Goal: Information Seeking & Learning: Check status

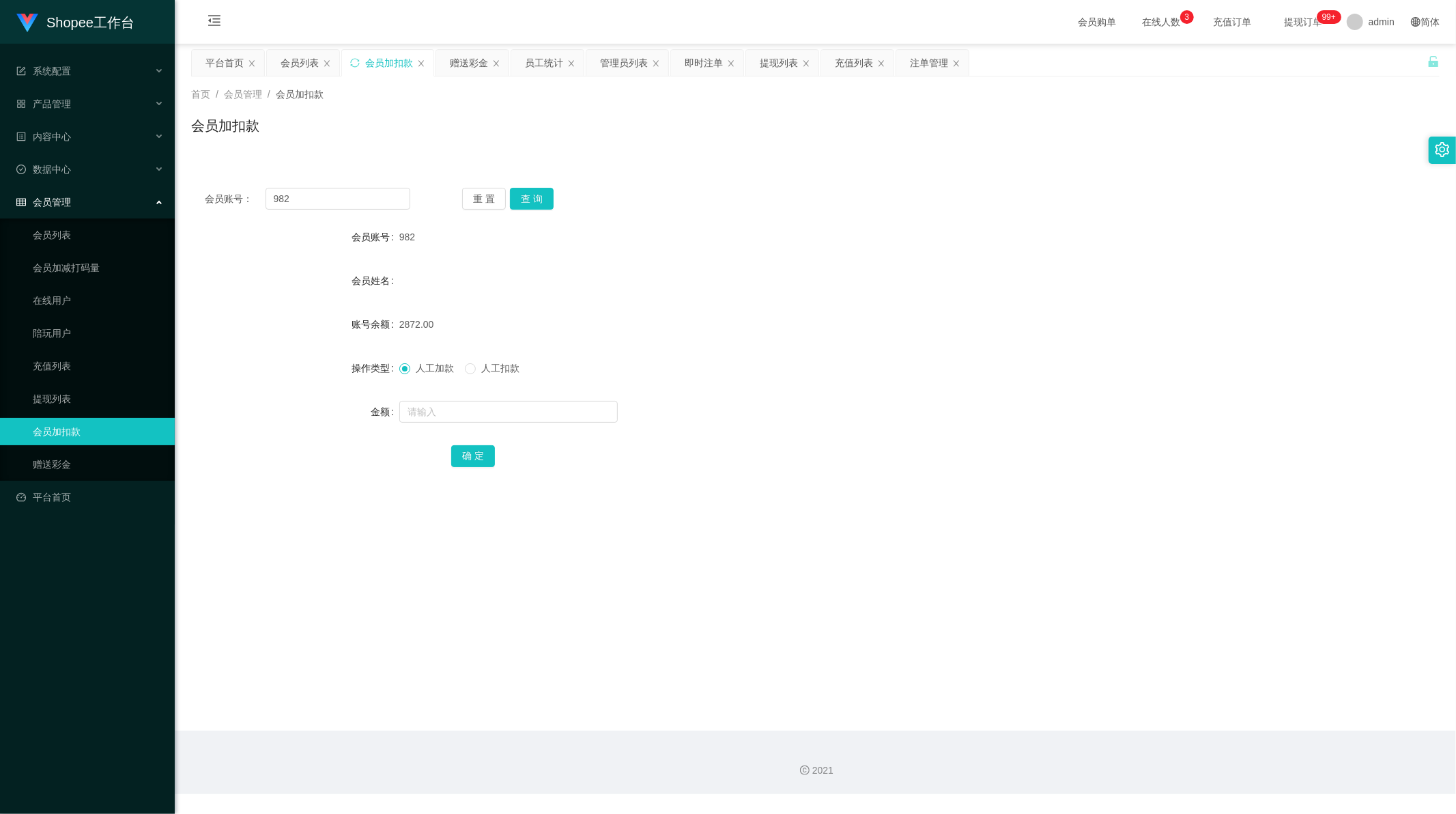
scroll to position [2, 0]
click at [469, 65] on div "赠送彩金" at bounding box center [469, 62] width 39 height 26
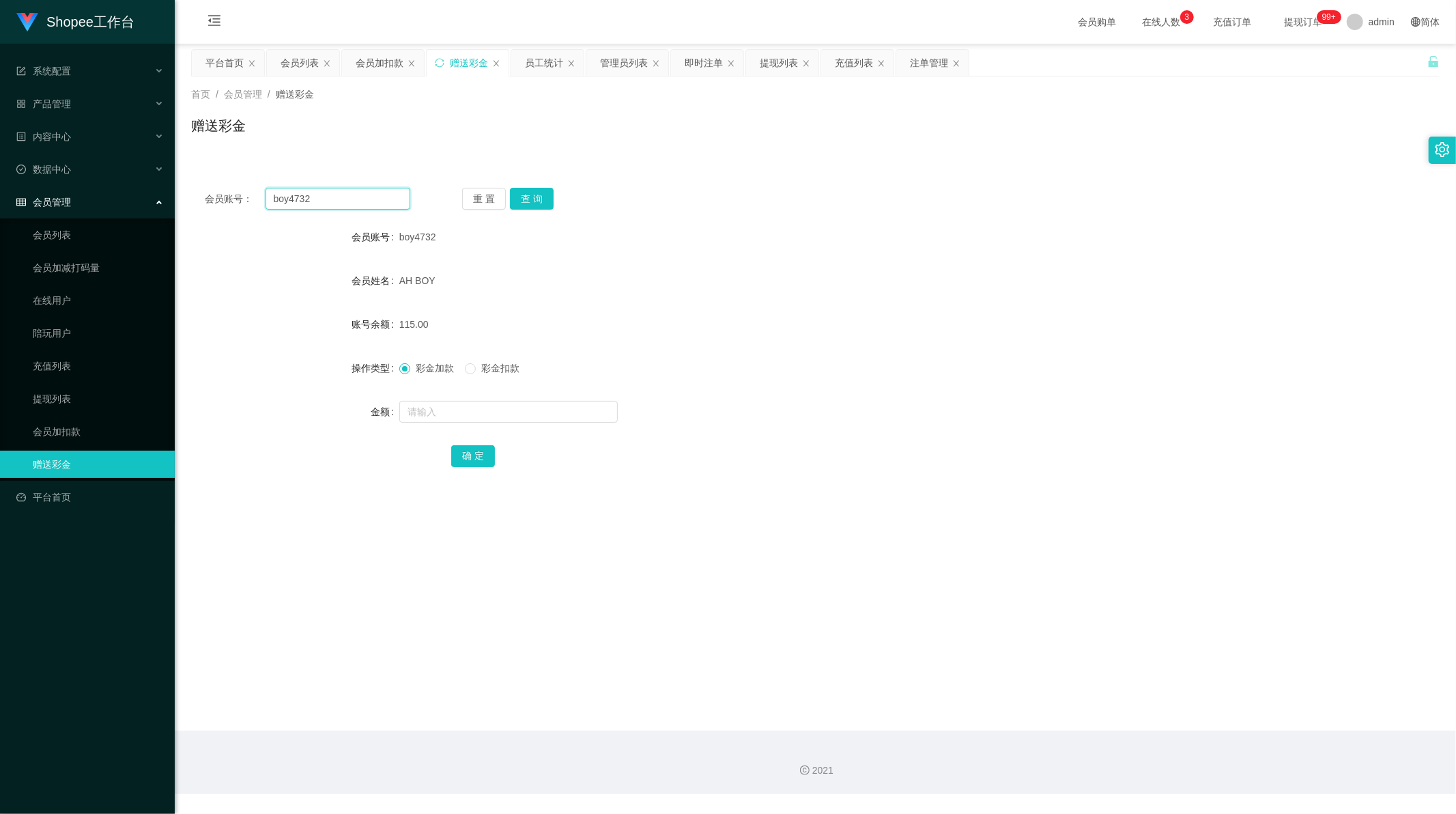
click at [321, 198] on input "boy4732" at bounding box center [338, 199] width 145 height 22
paste input "fetnice"
type input "fetnice"
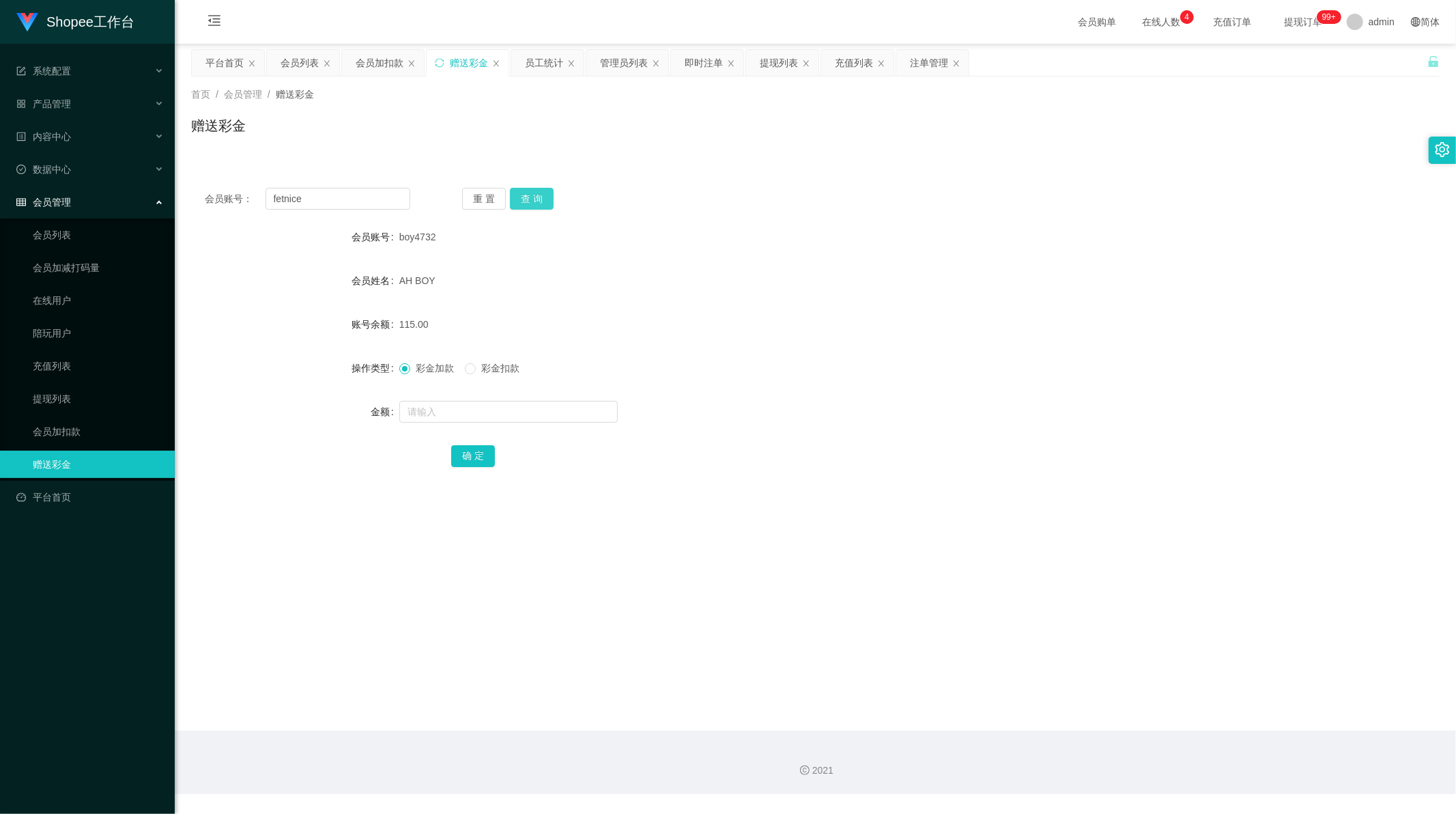
drag, startPoint x: 535, startPoint y: 197, endPoint x: 546, endPoint y: 223, distance: 28.2
click at [535, 197] on button "查 询" at bounding box center [532, 199] width 44 height 22
click at [454, 407] on input "text" at bounding box center [509, 412] width 218 height 22
paste input "1600"
type input "1600"
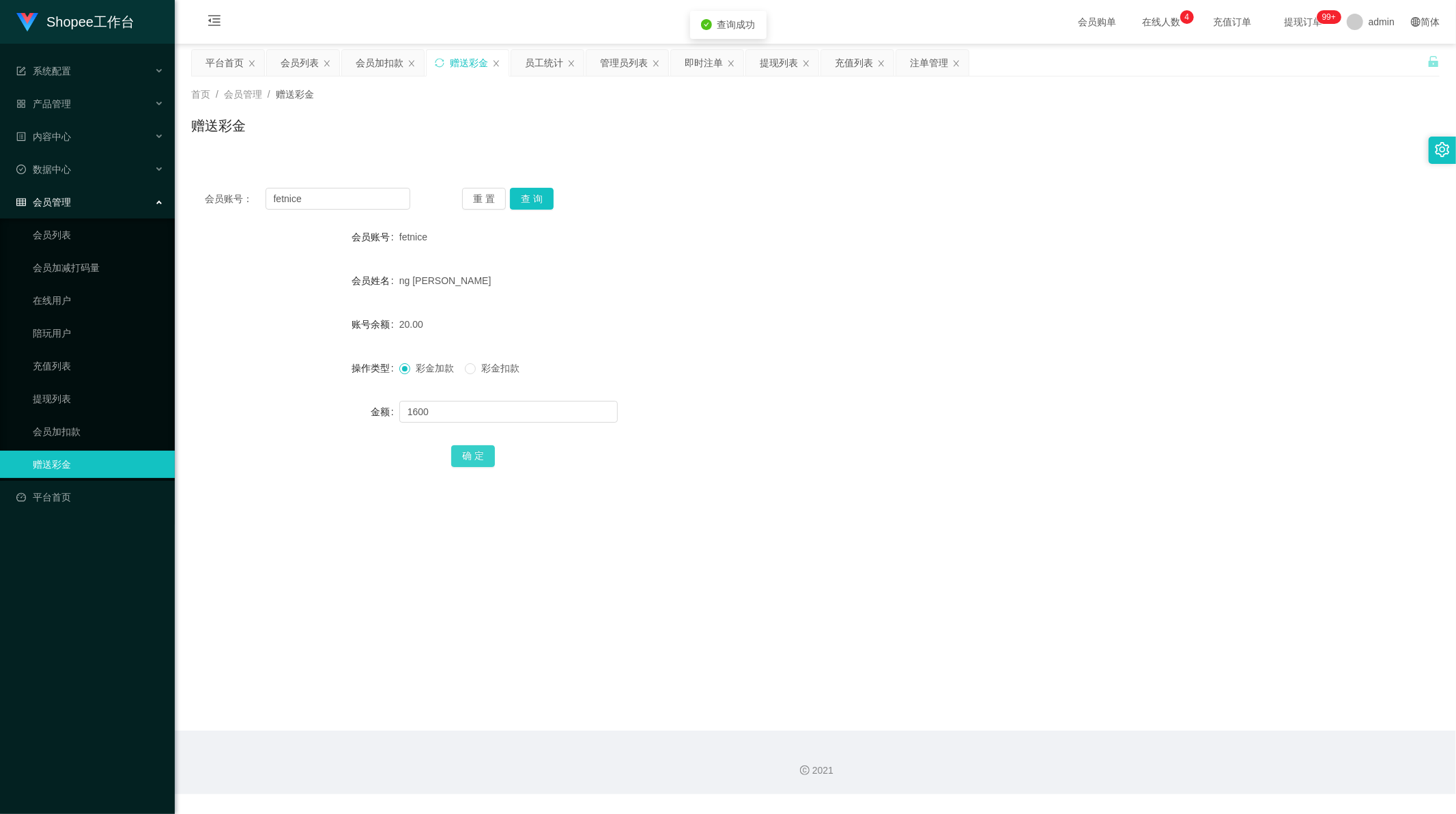
click at [473, 458] on button "确 定" at bounding box center [473, 456] width 44 height 22
click at [544, 66] on div "员工统计" at bounding box center [544, 62] width 39 height 26
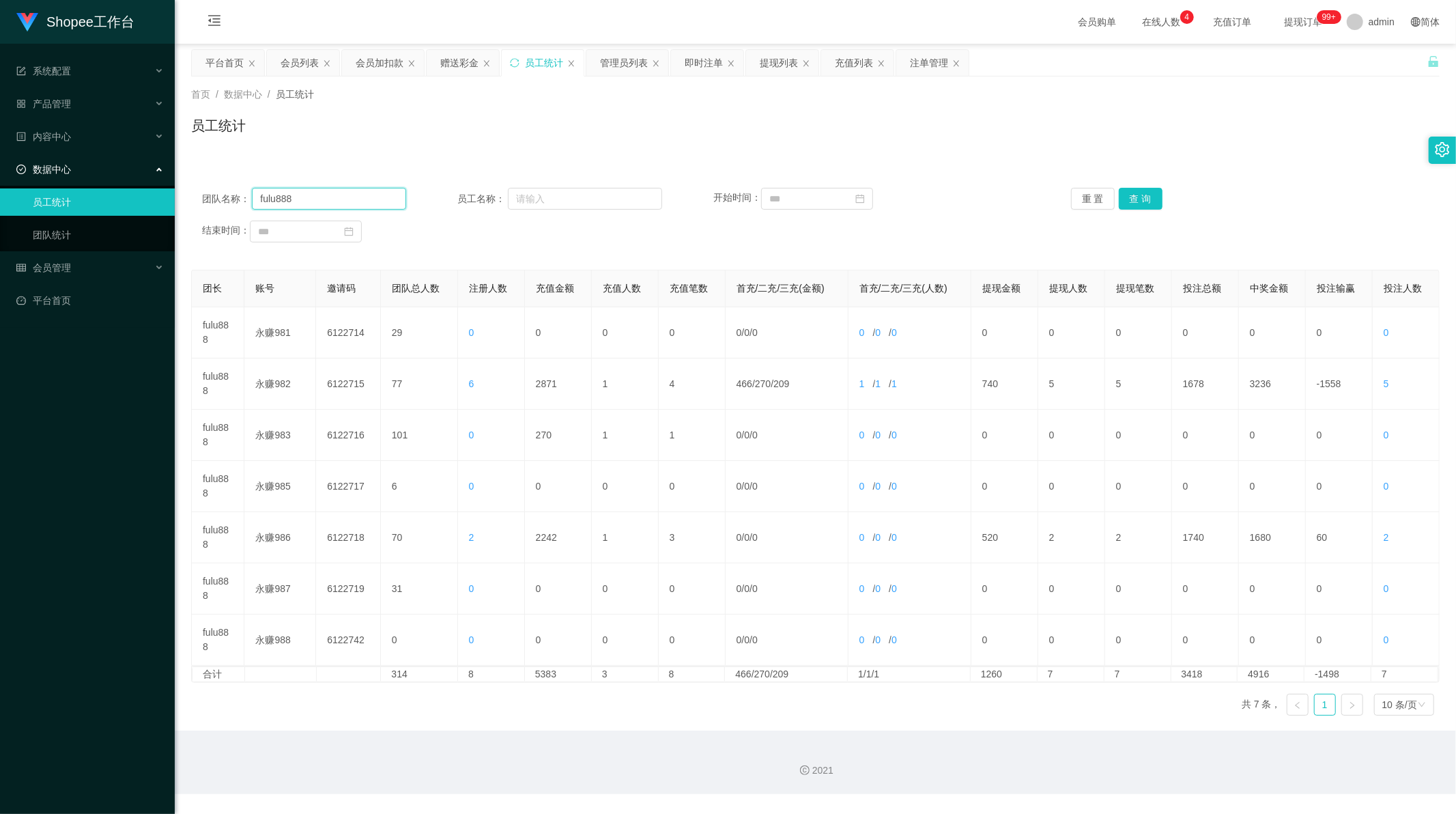
click at [301, 195] on input "fulu888" at bounding box center [329, 199] width 155 height 22
click at [1129, 193] on button "查 询" at bounding box center [1140, 199] width 44 height 22
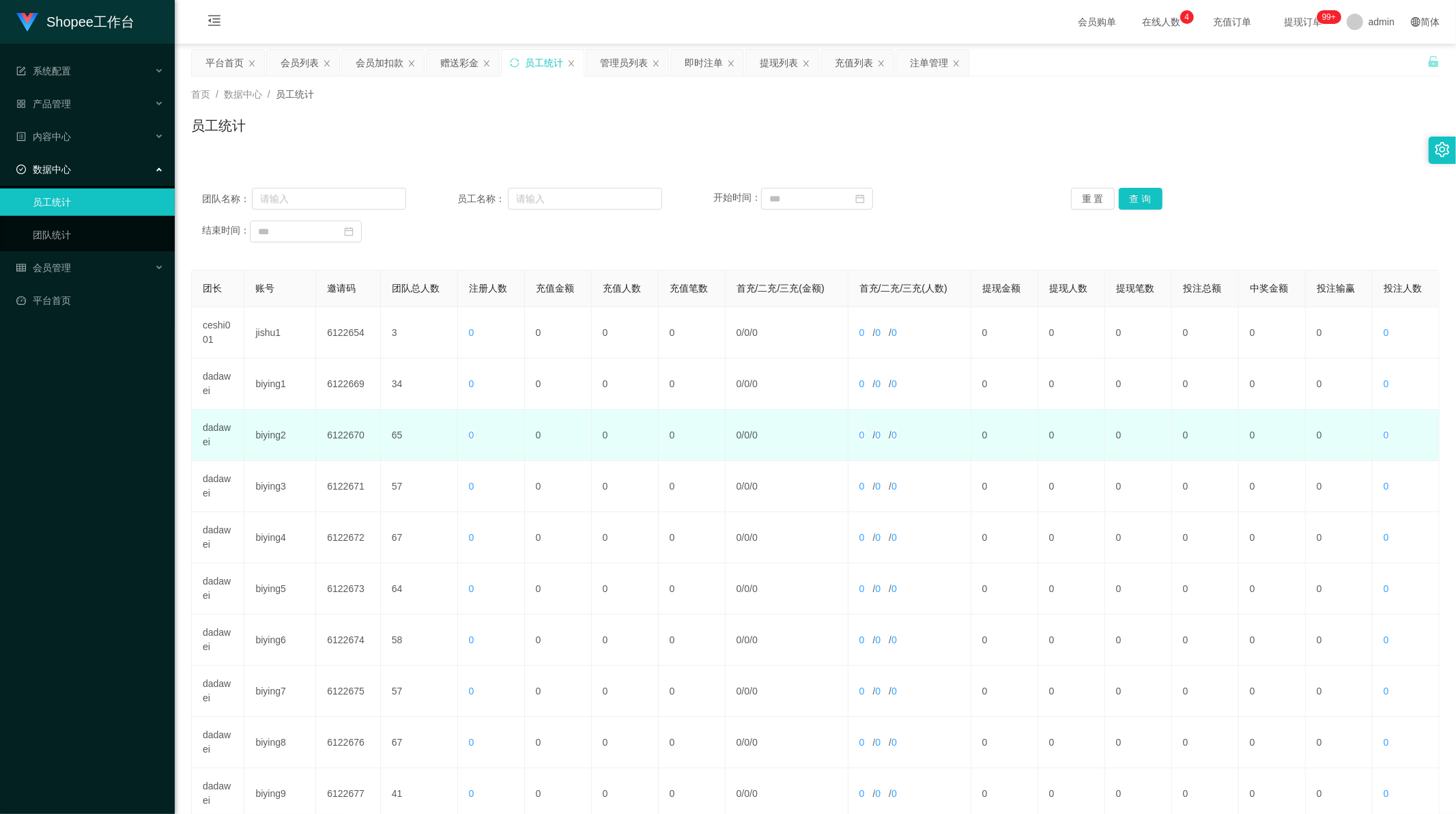
click at [213, 432] on td "dadawei" at bounding box center [217, 435] width 53 height 51
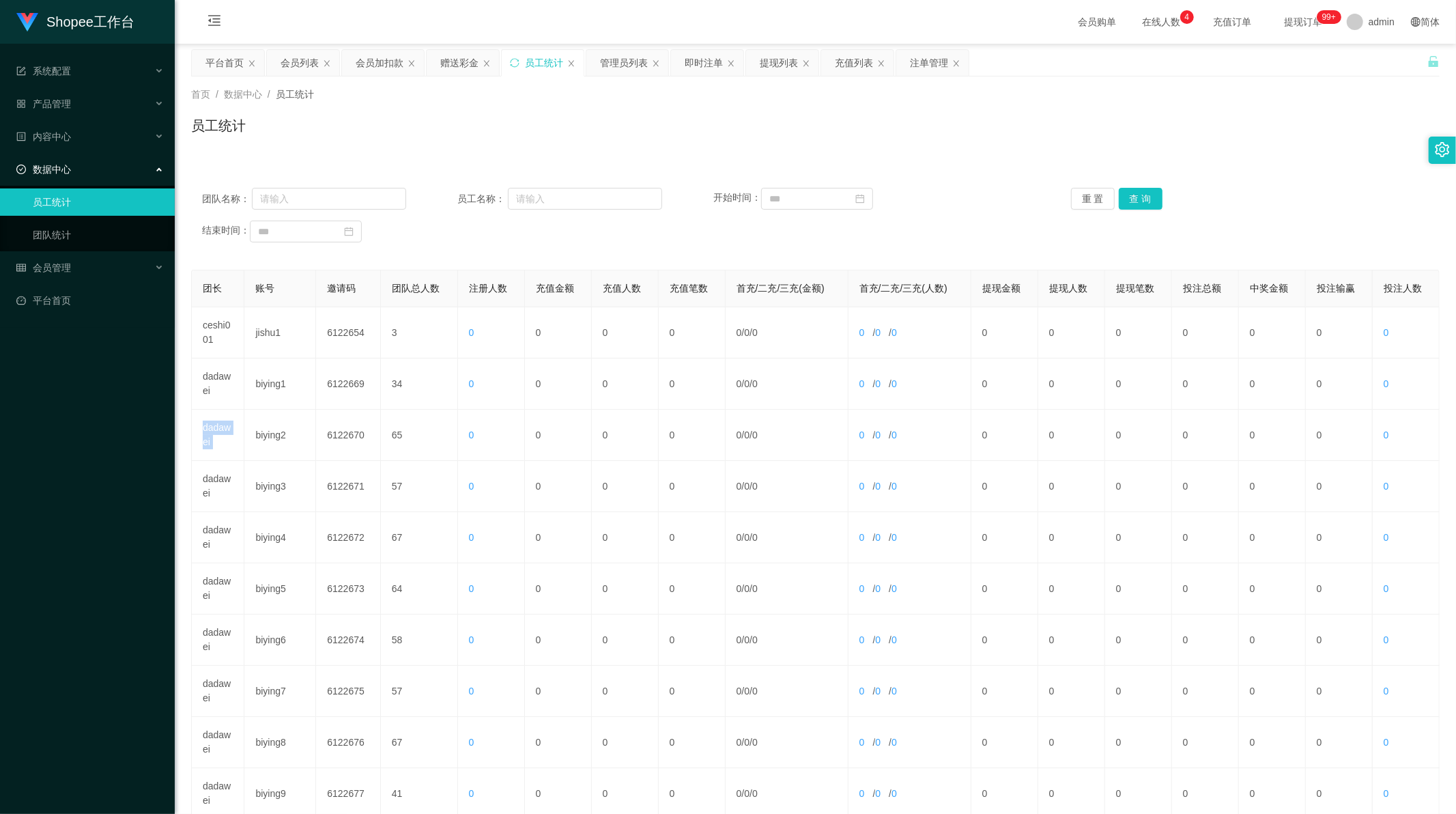
drag, startPoint x: 213, startPoint y: 432, endPoint x: 323, endPoint y: 249, distance: 213.5
click at [213, 428] on td "dadawei" at bounding box center [217, 435] width 53 height 51
copy td "dadawei"
drag, startPoint x: 326, startPoint y: 192, endPoint x: 877, endPoint y: 166, distance: 551.6
click at [330, 190] on input "text" at bounding box center [329, 199] width 155 height 22
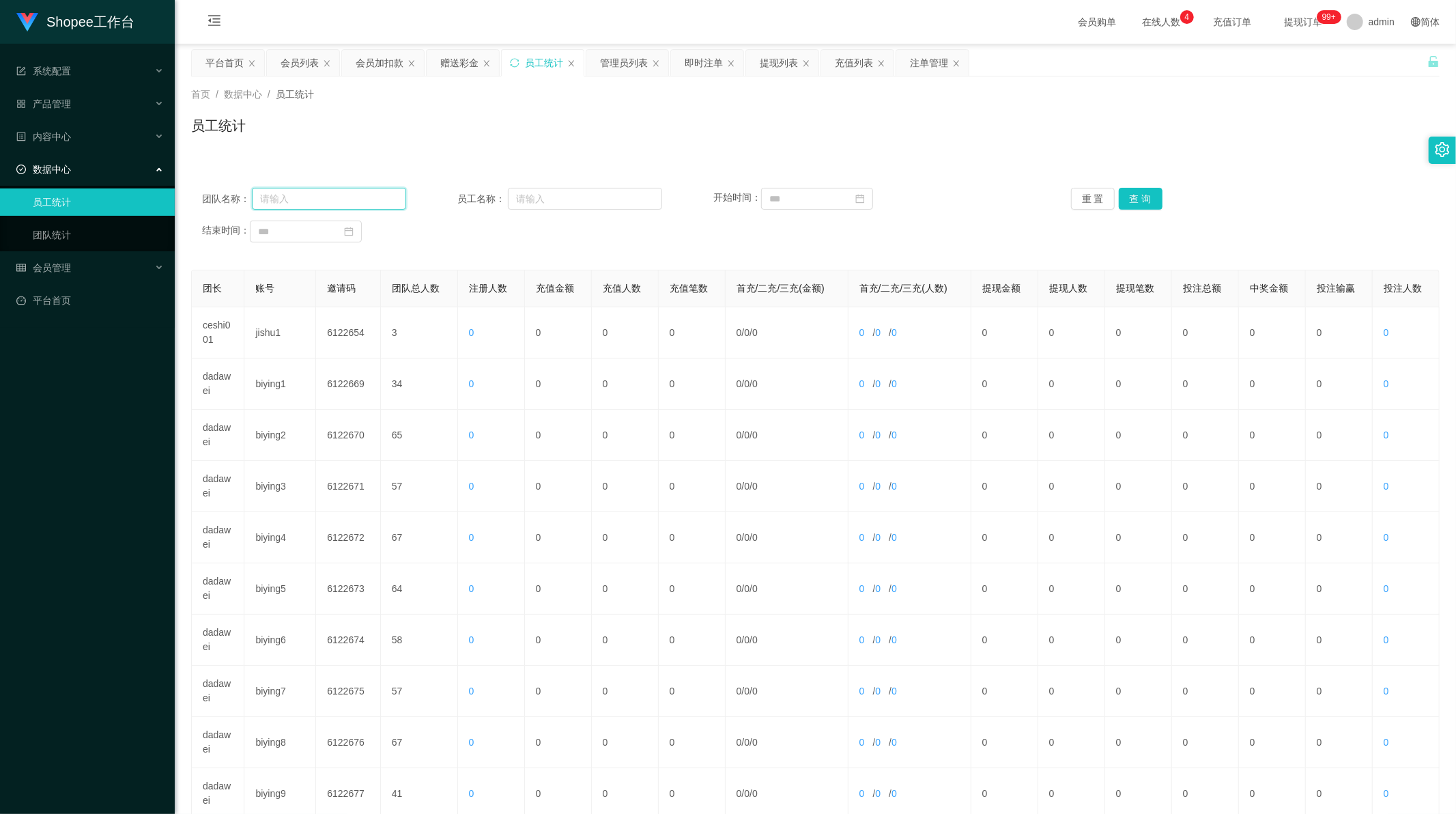
paste input "dadawei"
type input "dadawei"
click at [1125, 192] on button "查 询" at bounding box center [1140, 199] width 44 height 22
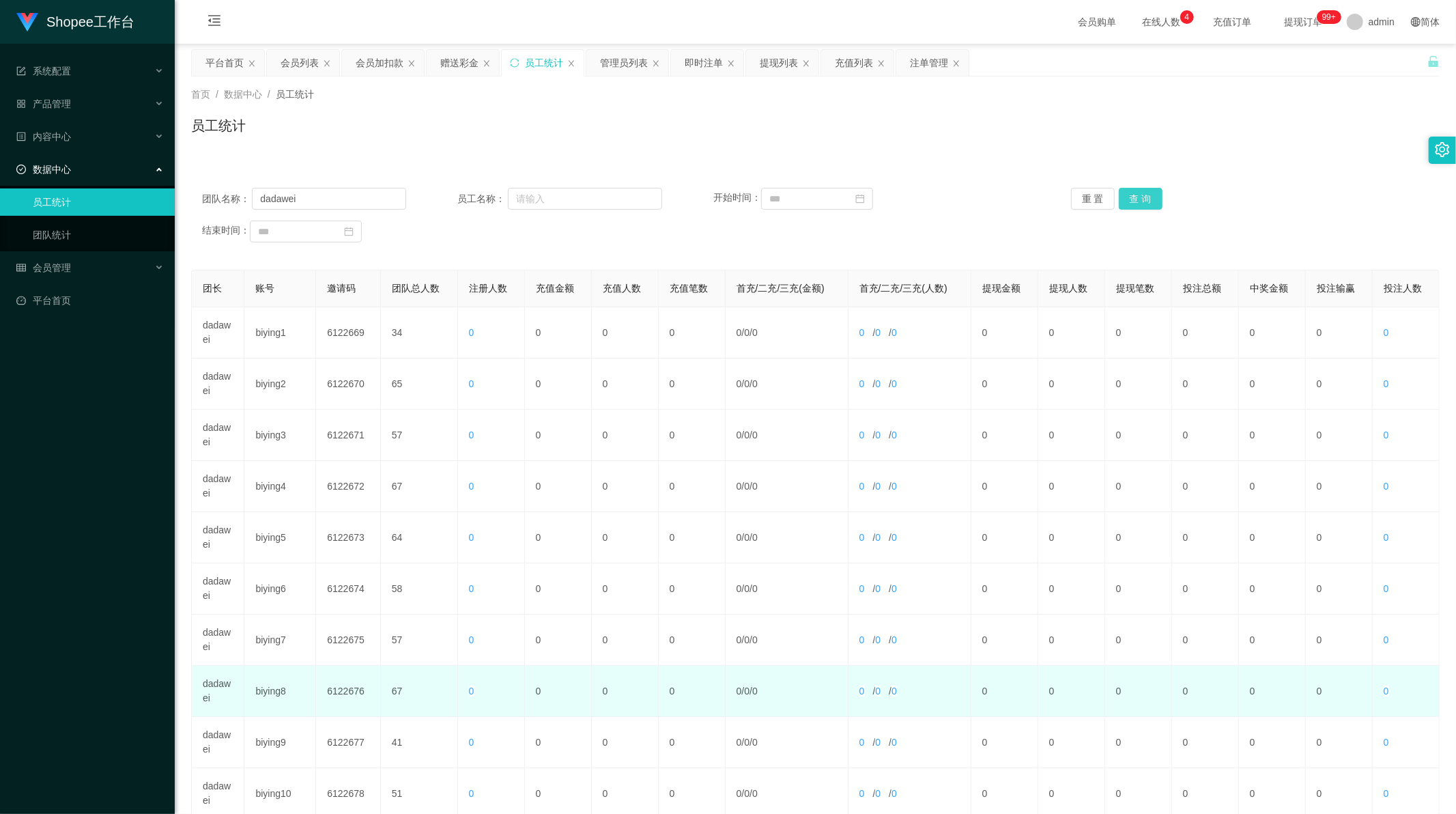
scroll to position [130, 0]
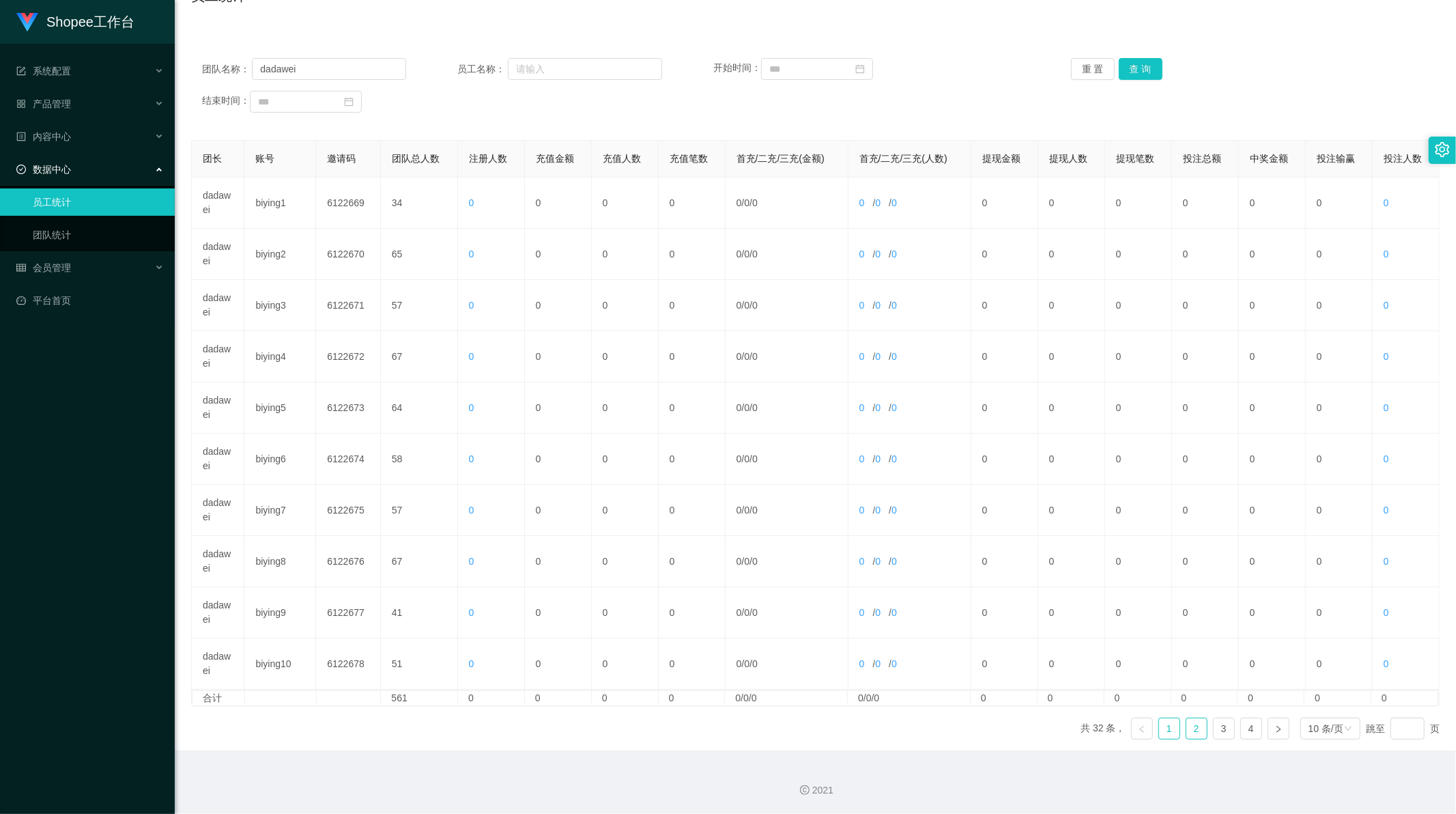
click at [1188, 727] on link "2" at bounding box center [1197, 728] width 20 height 20
click at [1215, 733] on link "3" at bounding box center [1223, 728] width 20 height 20
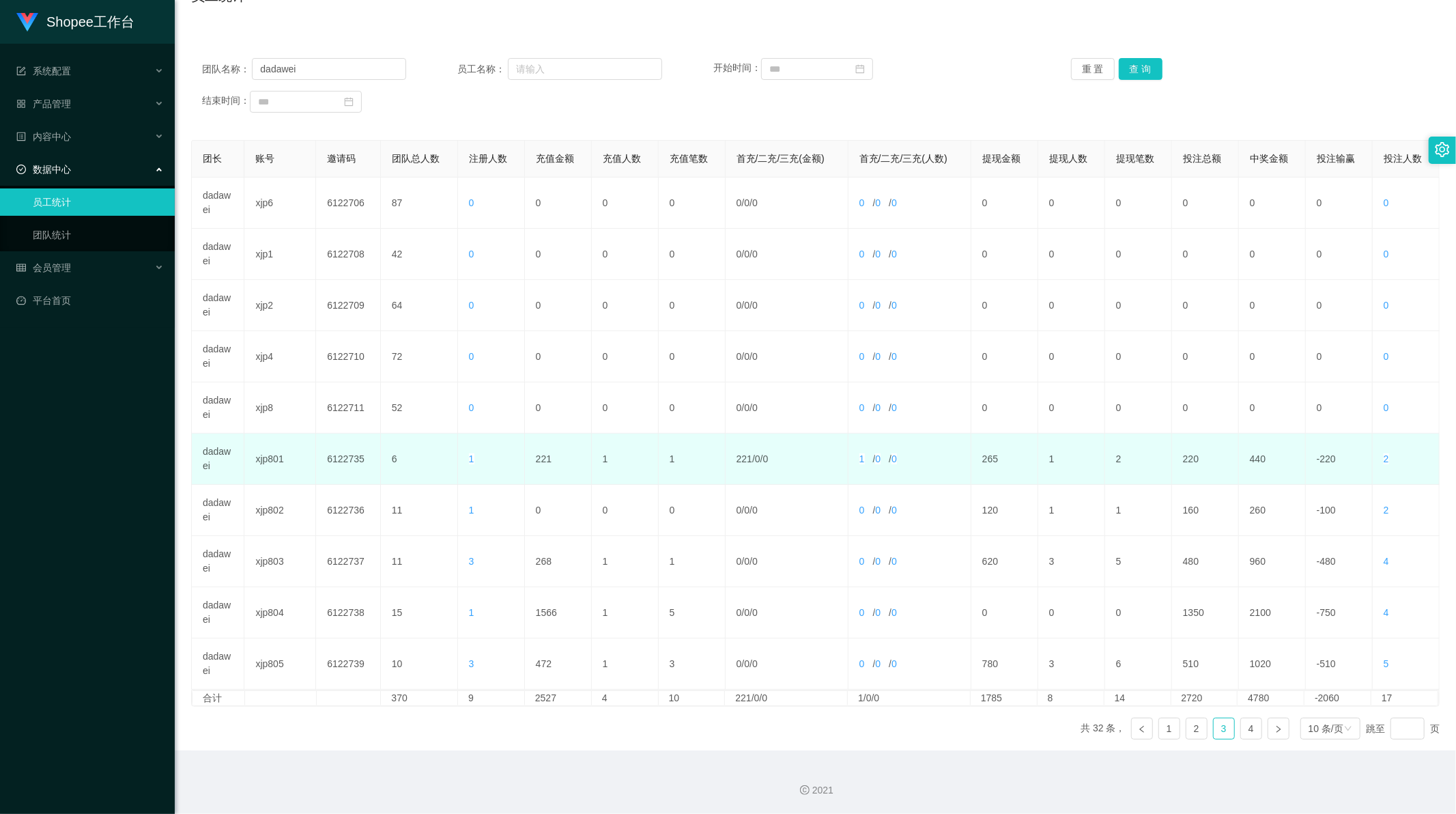
click at [537, 460] on td "221" at bounding box center [558, 459] width 67 height 51
copy td "221"
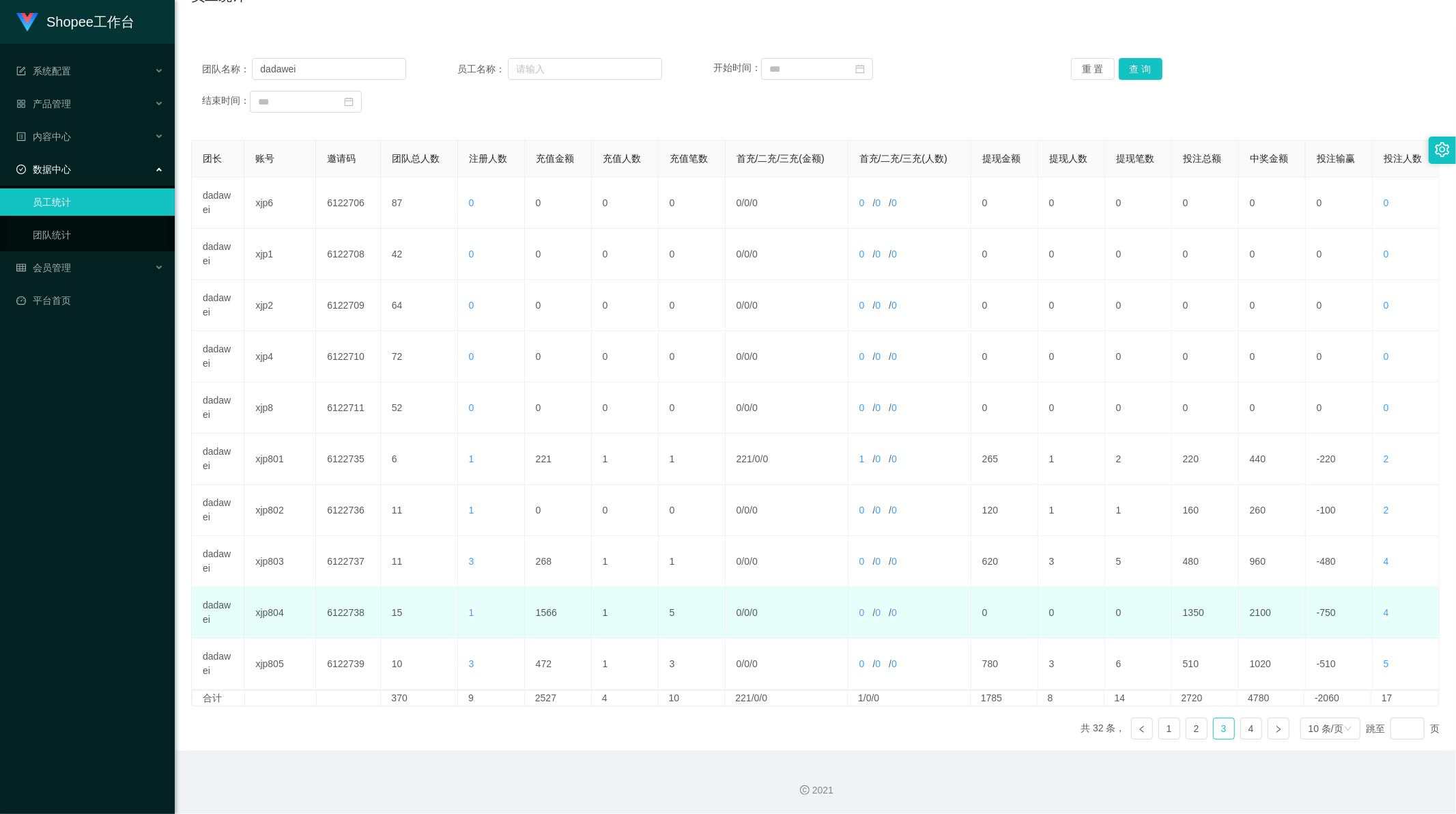
click at [546, 615] on td "1566" at bounding box center [558, 612] width 67 height 51
copy td "1566"
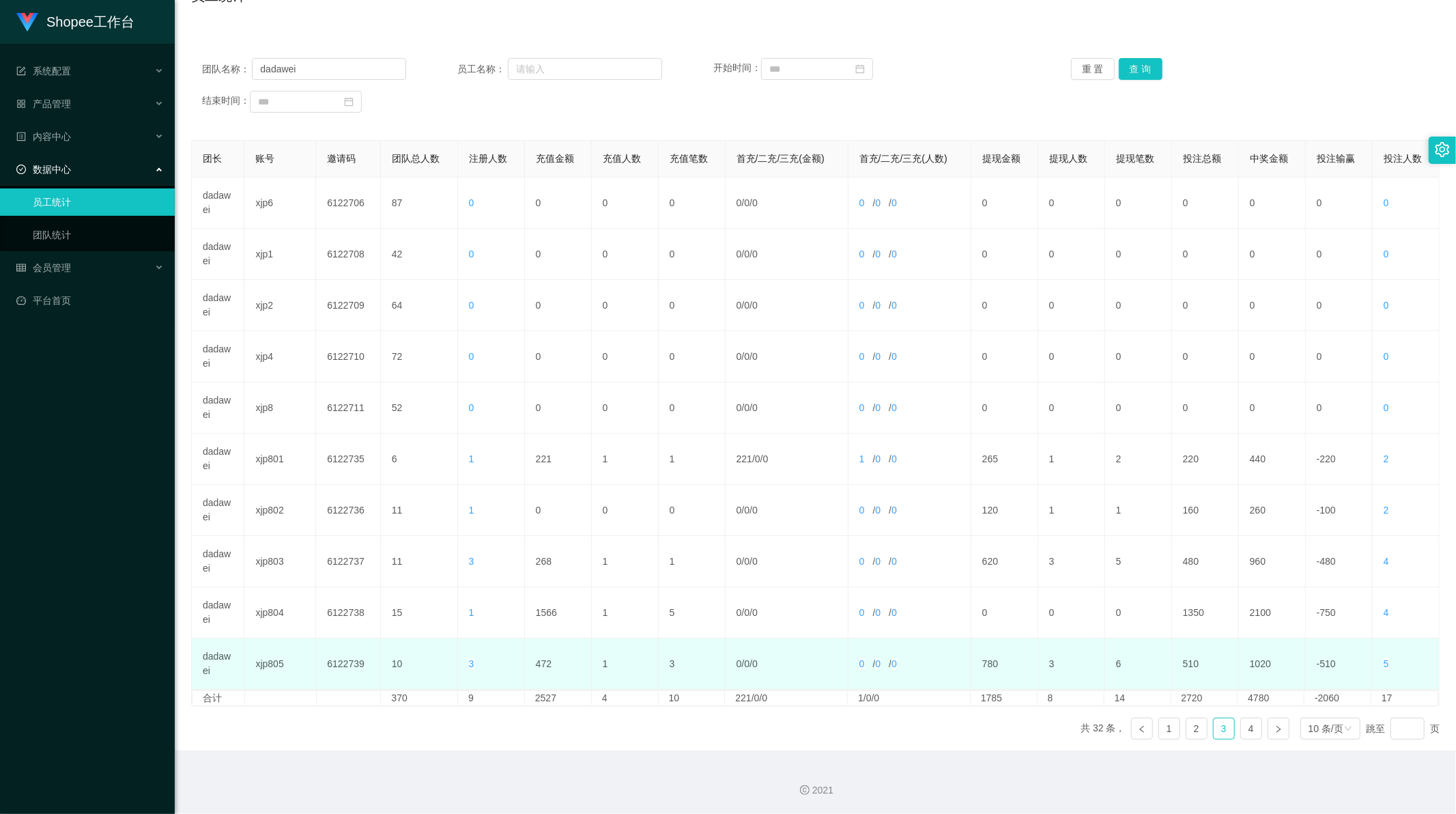
click at [548, 660] on td "472" at bounding box center [558, 664] width 67 height 51
drag, startPoint x: 548, startPoint y: 660, endPoint x: 542, endPoint y: 665, distance: 7.8
click at [548, 661] on td "472" at bounding box center [558, 664] width 67 height 51
click at [540, 665] on td "472" at bounding box center [558, 664] width 67 height 51
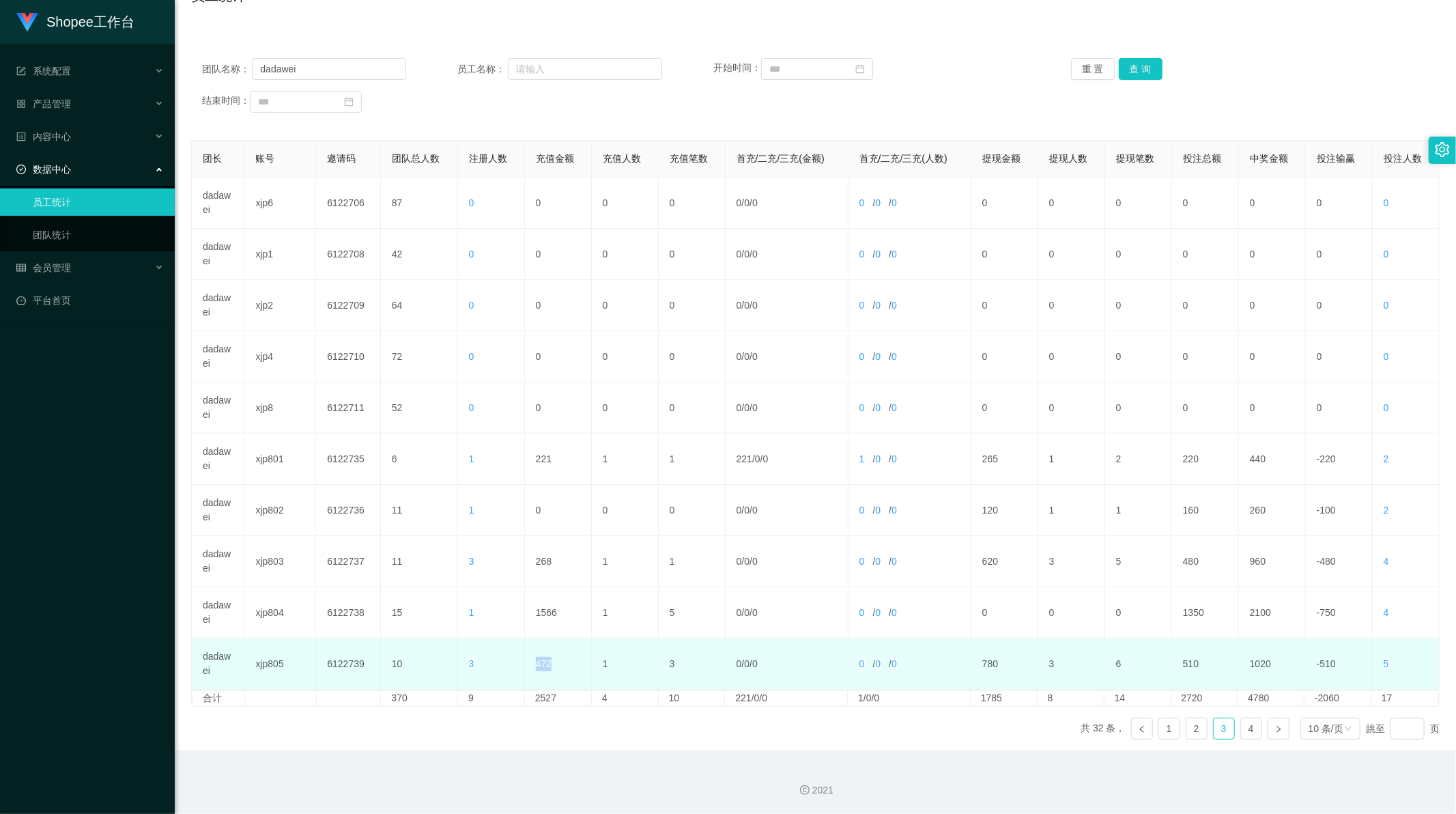
copy td "472"
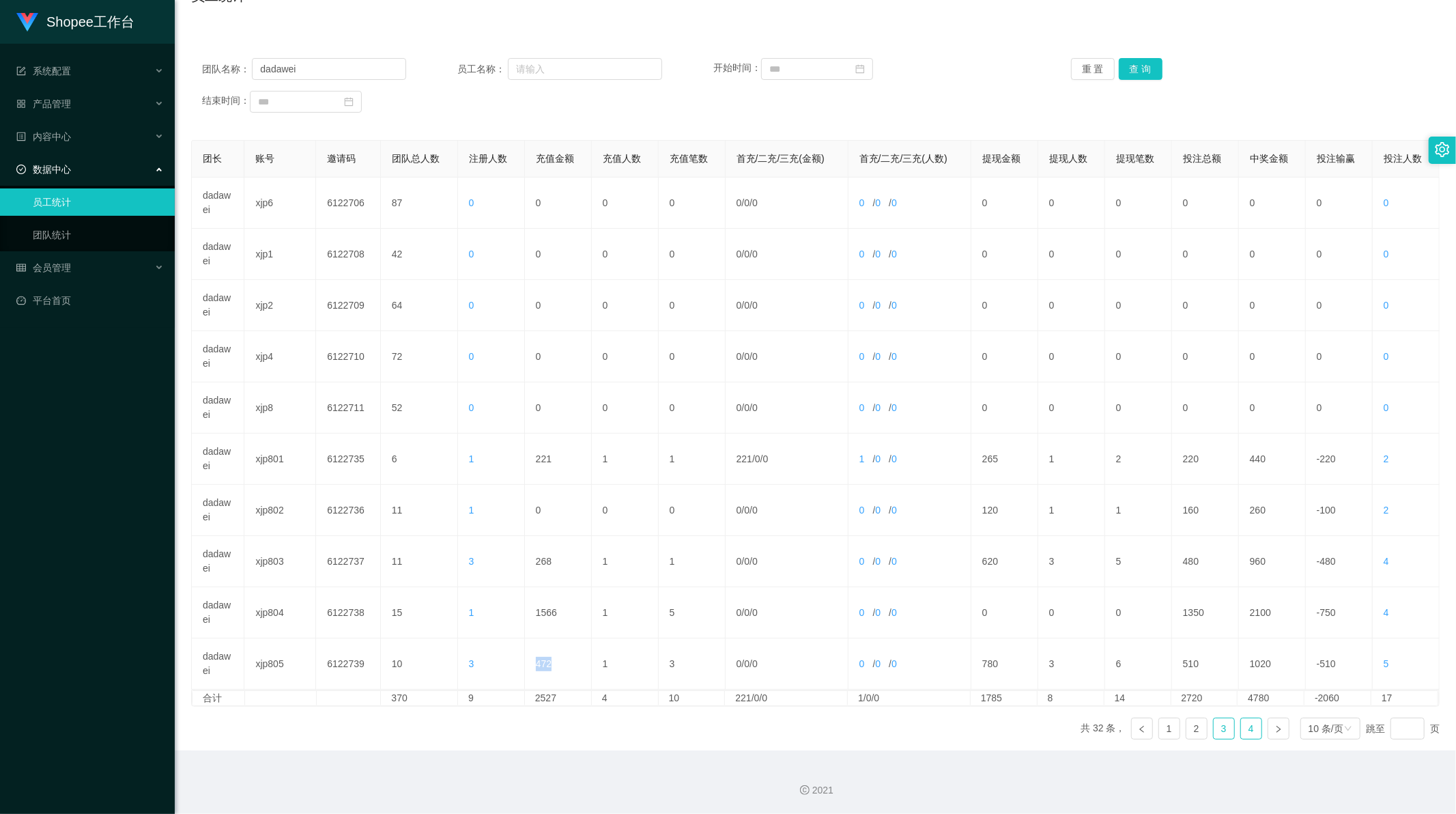
click at [1249, 727] on link "4" at bounding box center [1251, 728] width 20 height 20
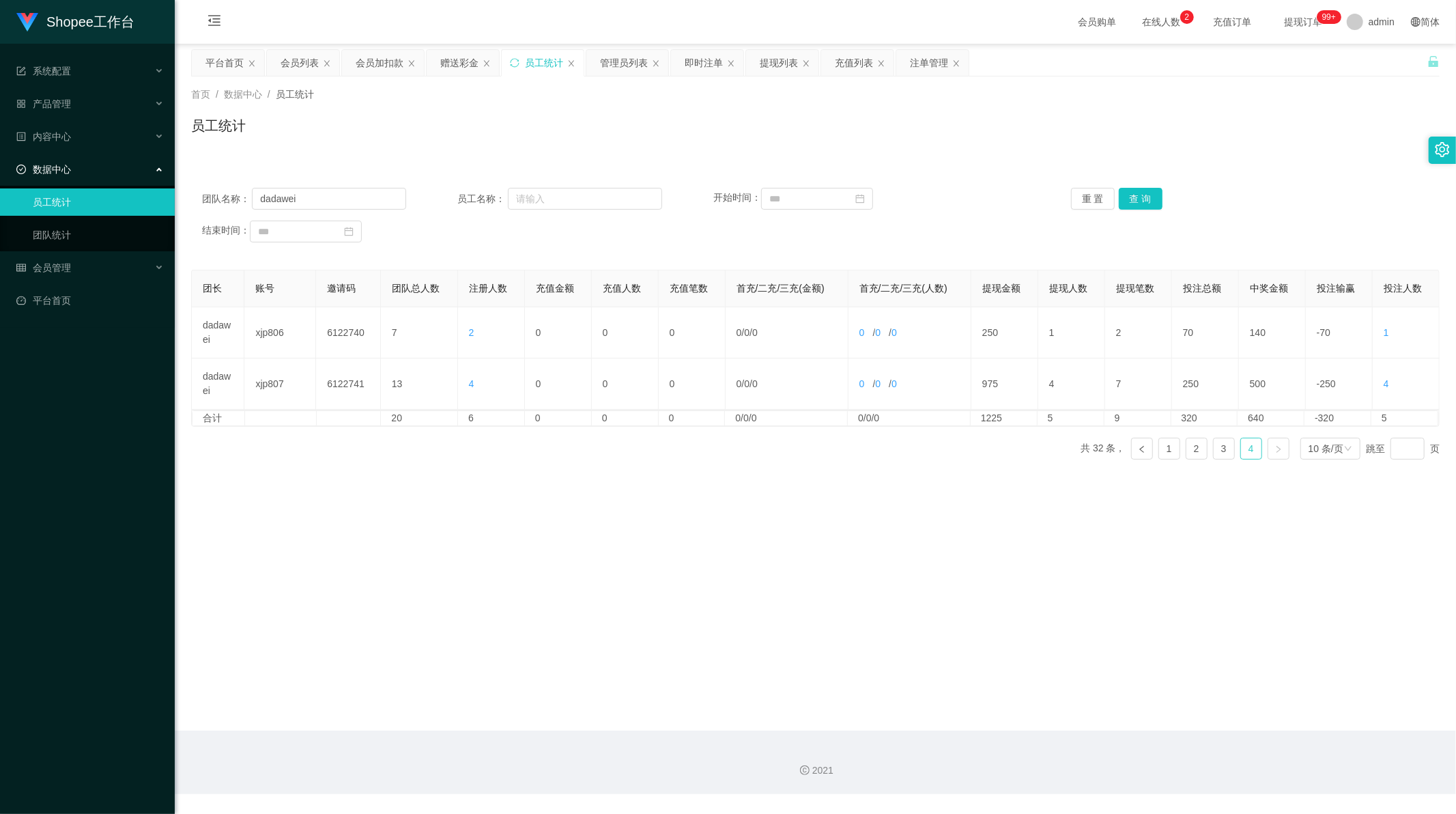
scroll to position [0, 0]
click at [1218, 449] on link "3" at bounding box center [1223, 449] width 20 height 20
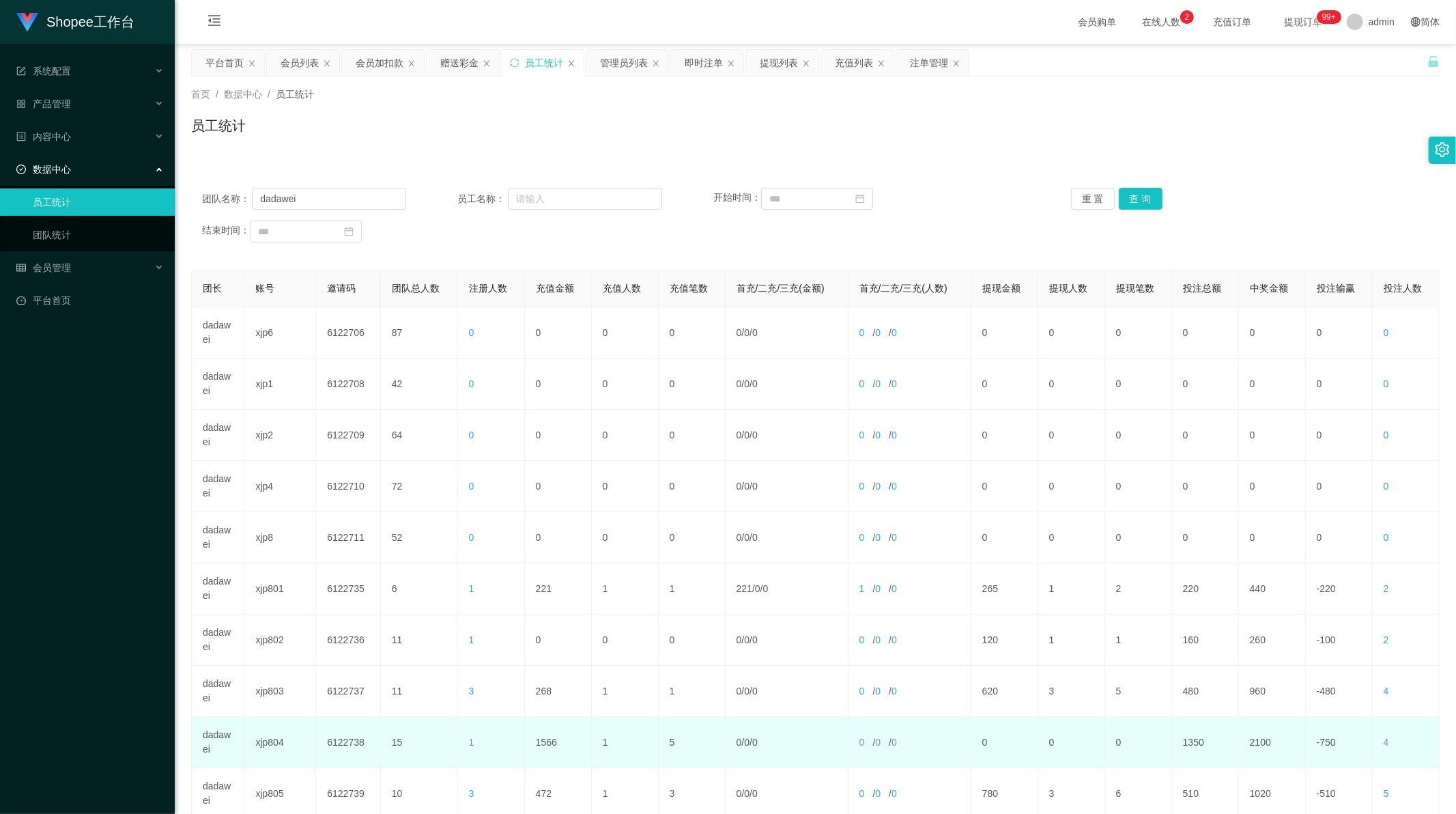
scroll to position [130, 0]
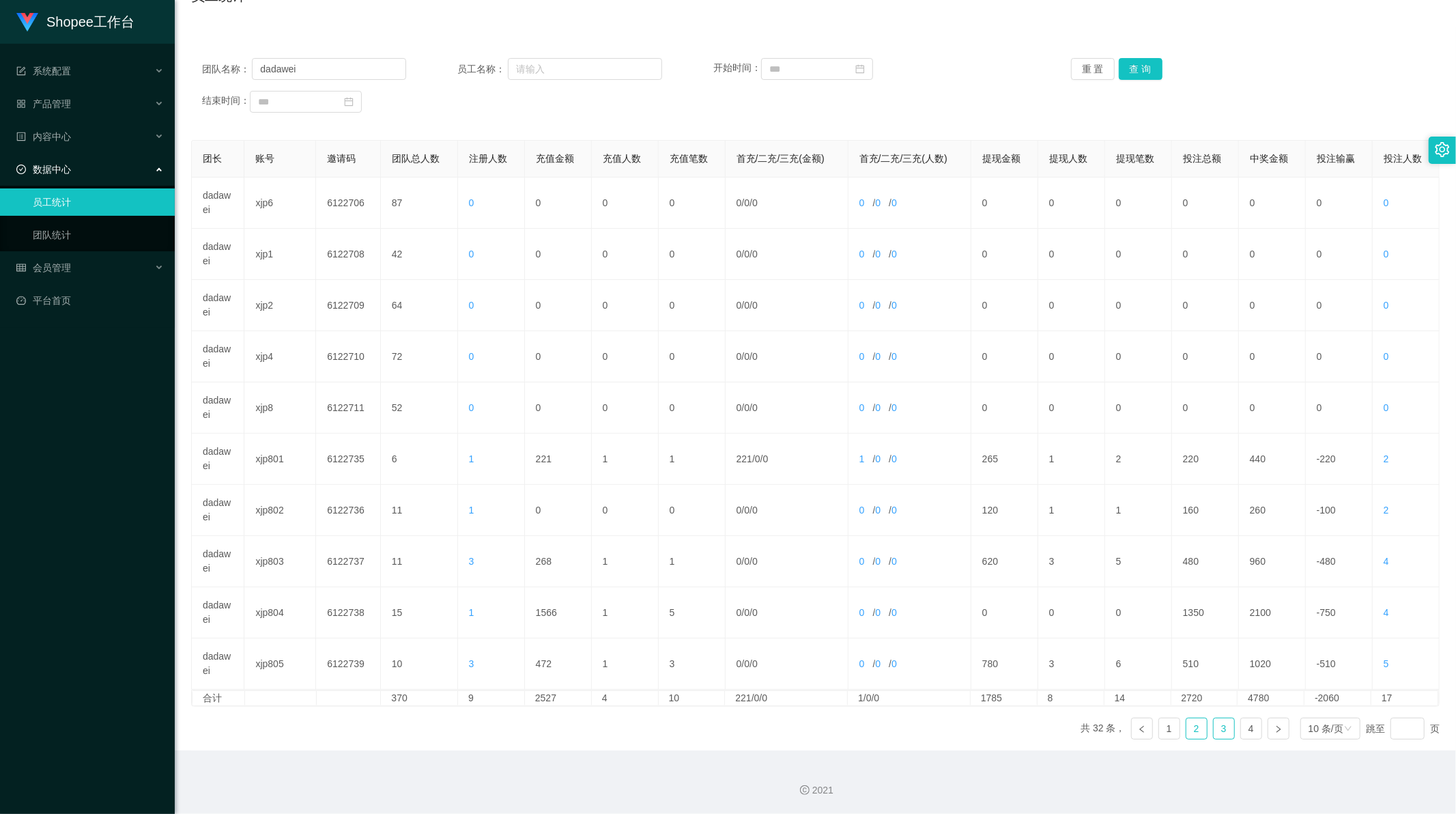
click at [1187, 732] on link "2" at bounding box center [1197, 728] width 20 height 20
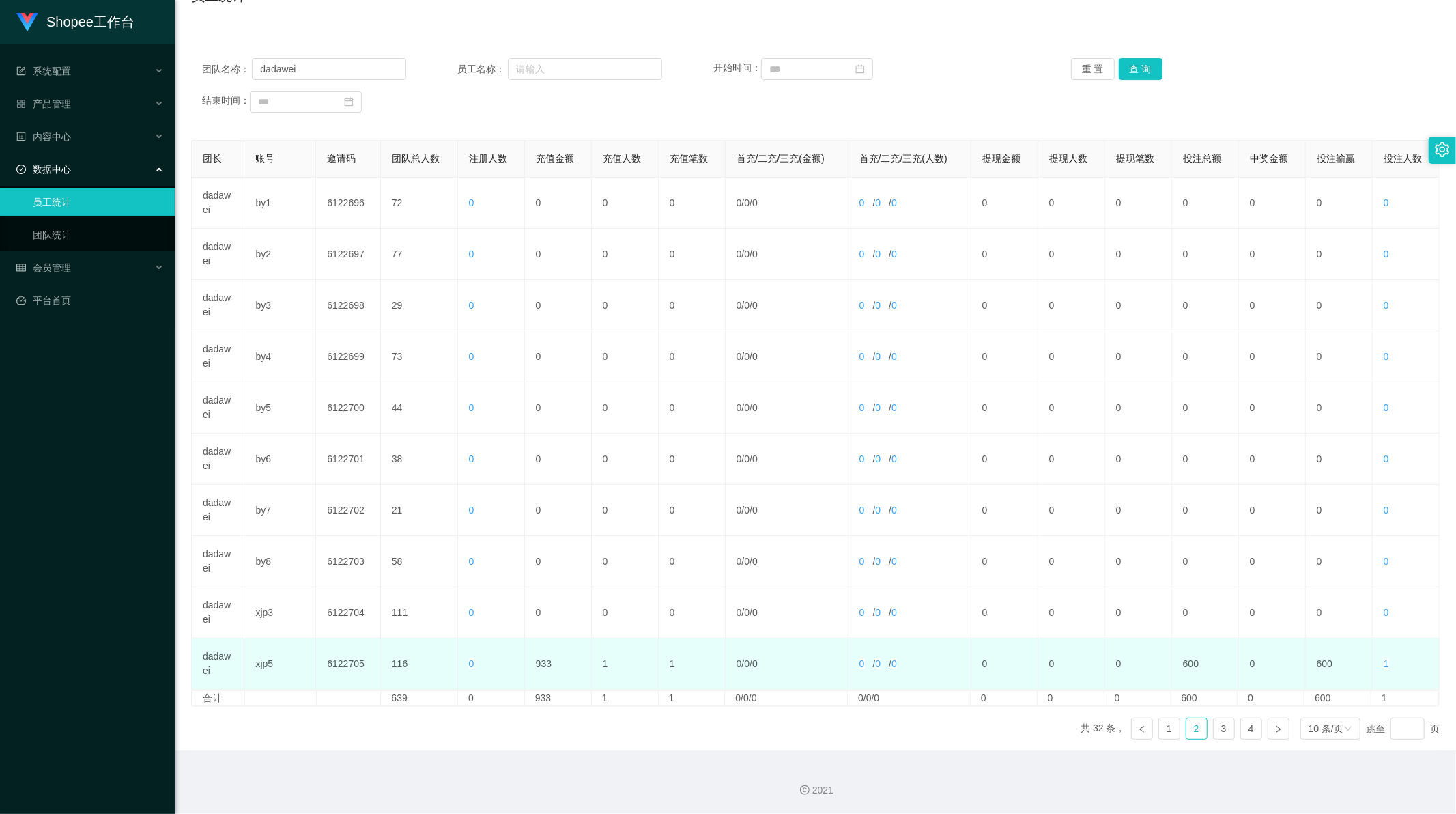
click at [537, 659] on td "933" at bounding box center [558, 664] width 67 height 51
copy td "933"
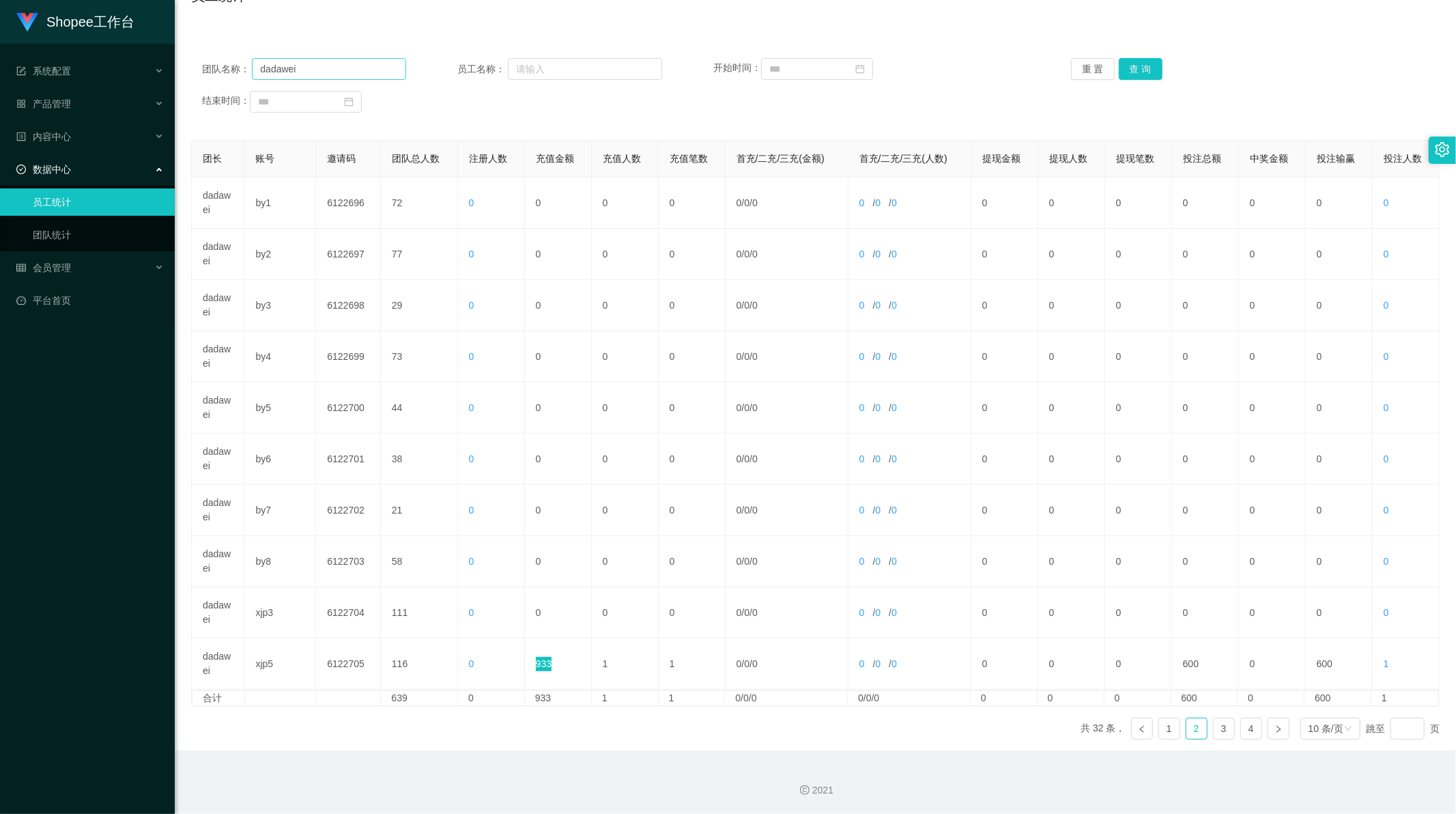
scroll to position [0, 0]
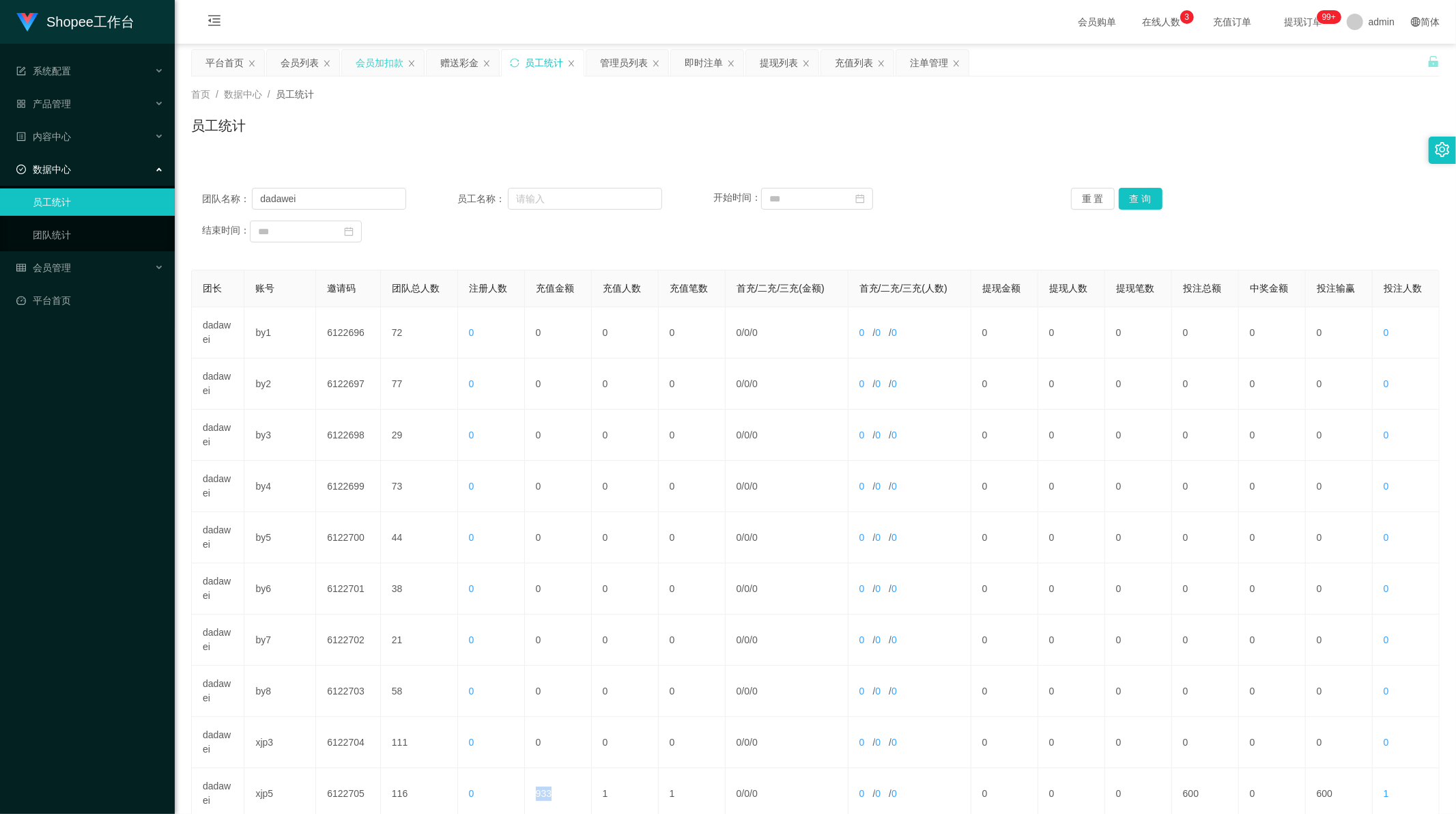
click at [381, 65] on div "会员加扣款" at bounding box center [380, 62] width 48 height 26
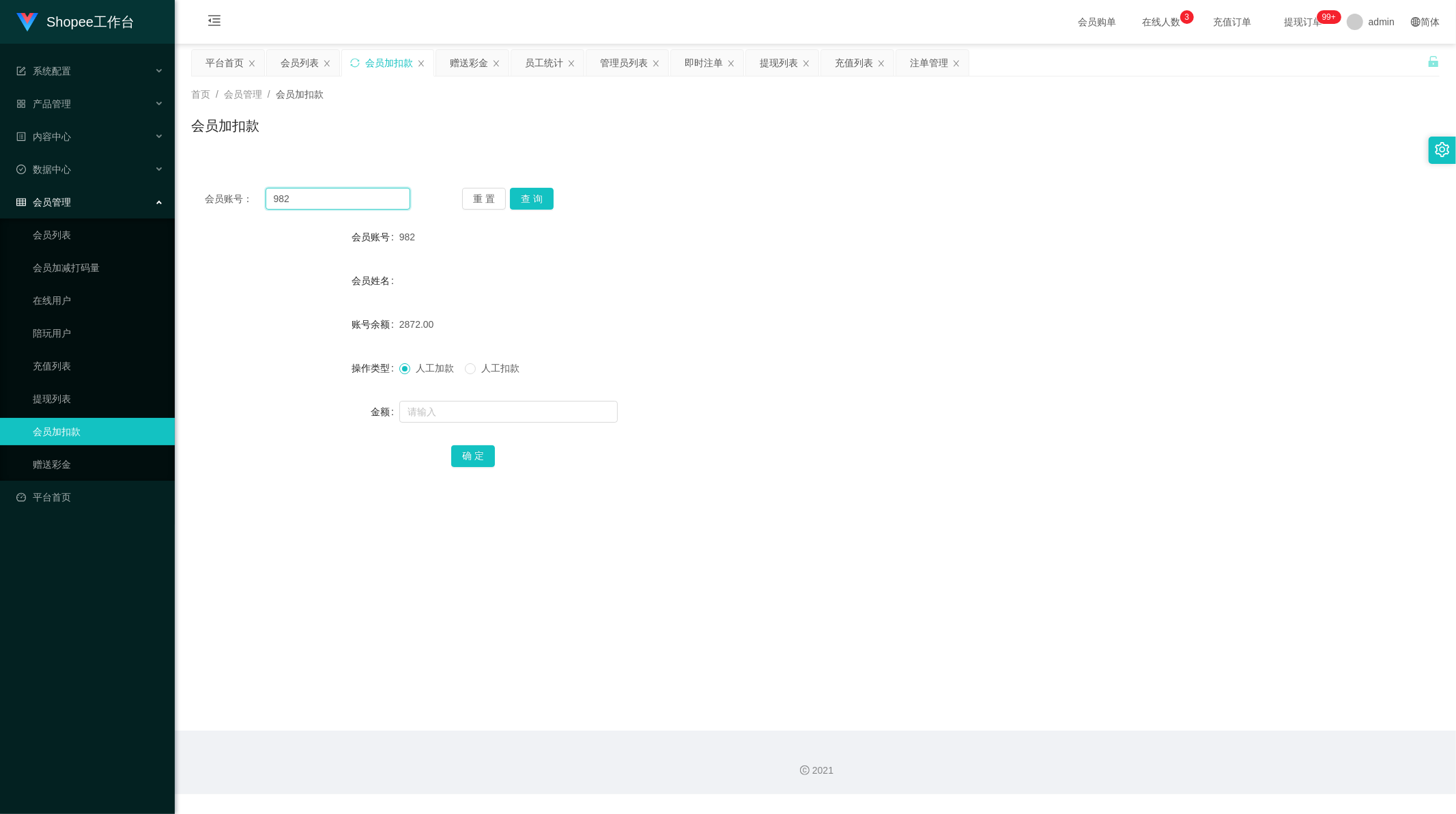
click at [310, 203] on input "982" at bounding box center [338, 199] width 145 height 22
paste input "A986"
type input "A986"
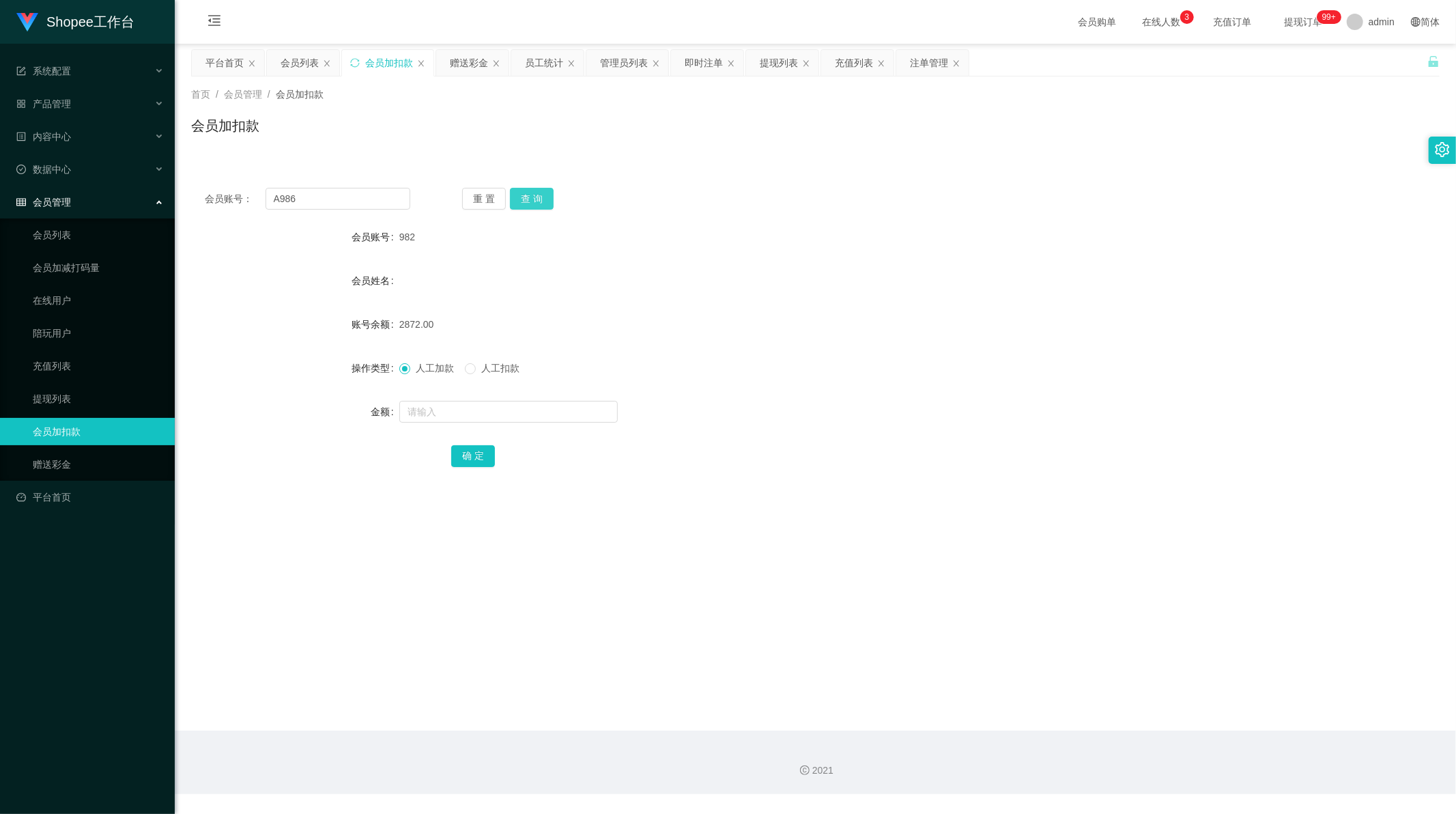
click at [524, 198] on button "查 询" at bounding box center [532, 199] width 44 height 22
drag, startPoint x: 453, startPoint y: 410, endPoint x: 490, endPoint y: 433, distance: 43.6
click at [456, 412] on input "text" at bounding box center [509, 412] width 218 height 22
paste input "810"
type input "810"
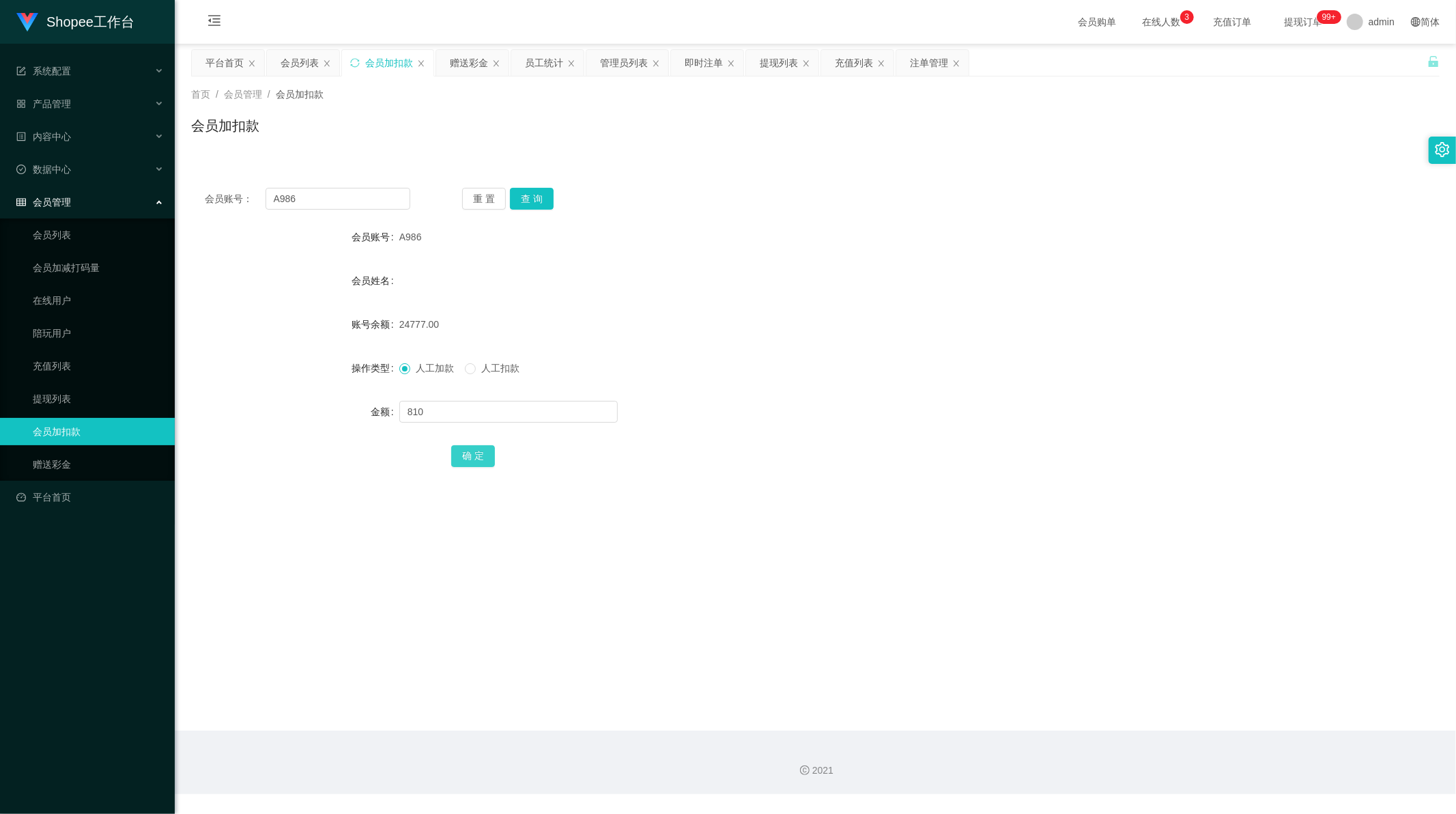
click at [476, 451] on button "确 定" at bounding box center [473, 456] width 44 height 22
click at [312, 199] on input "A986" at bounding box center [338, 199] width 145 height 22
click at [532, 198] on button "查 询" at bounding box center [532, 199] width 44 height 22
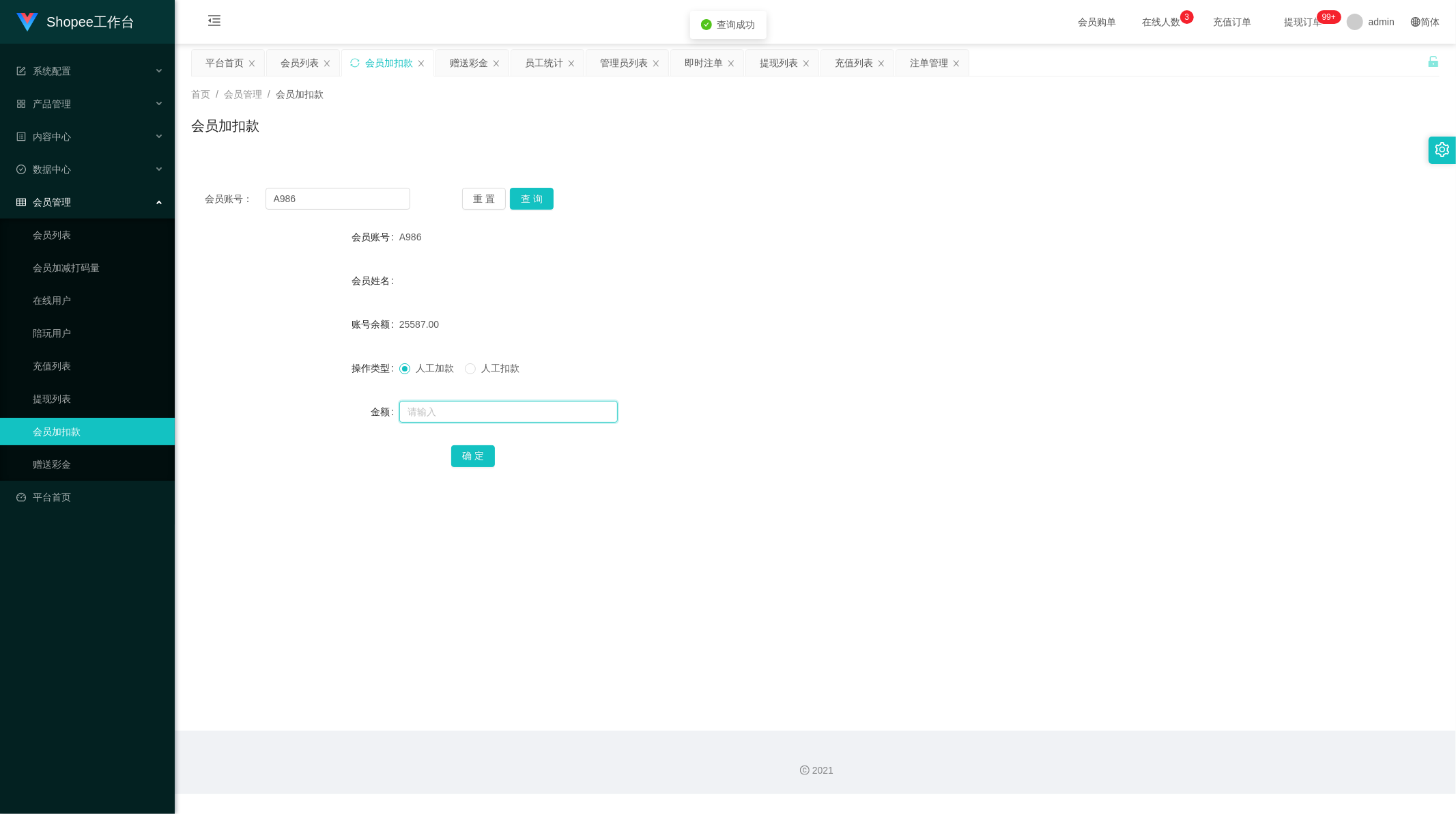
click at [426, 414] on input "text" at bounding box center [509, 412] width 218 height 22
type input "2"
click at [469, 455] on button "确 定" at bounding box center [473, 456] width 44 height 22
click at [551, 66] on div "员工统计" at bounding box center [544, 62] width 39 height 26
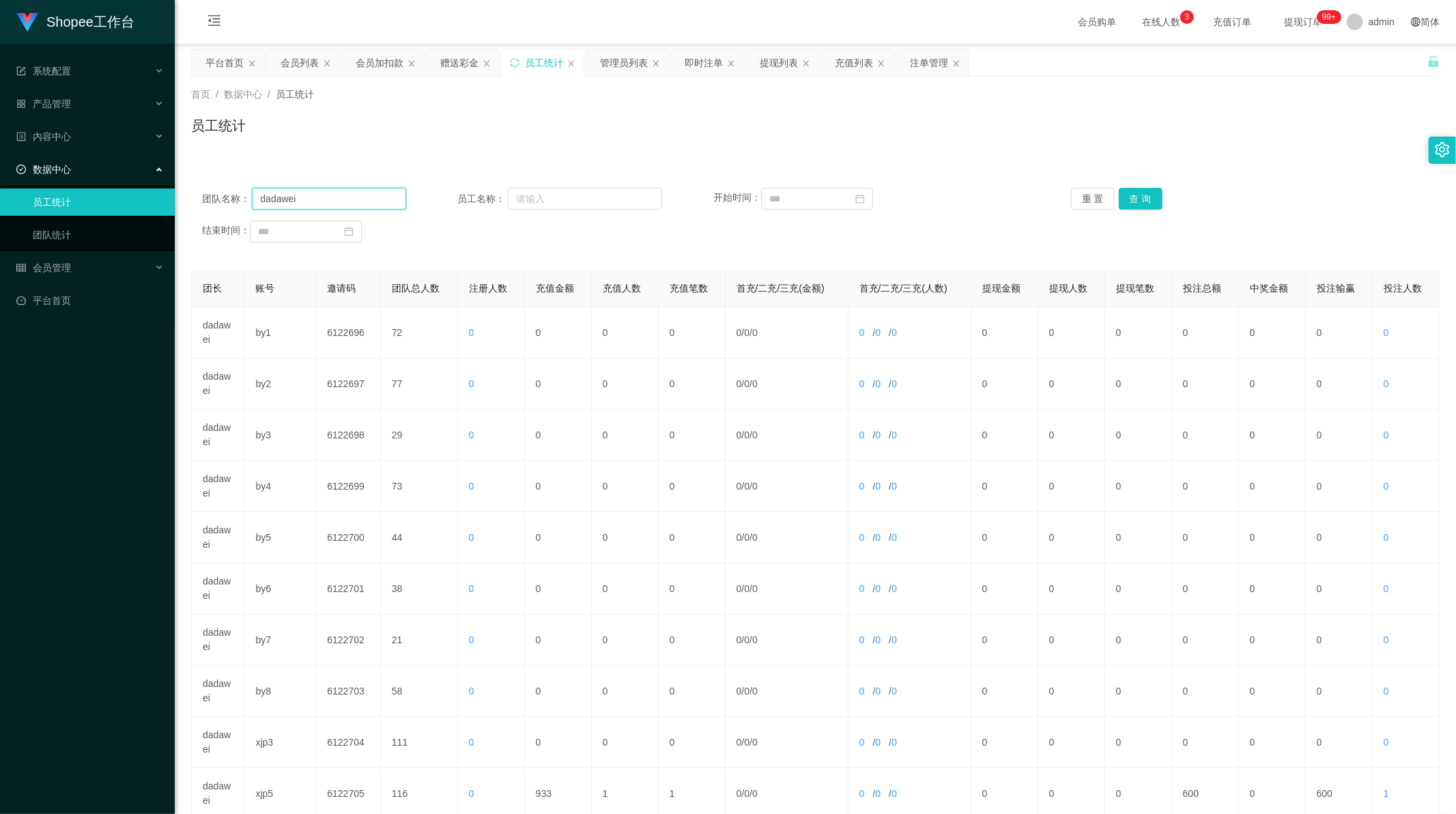
click at [326, 194] on input "dadawei" at bounding box center [329, 199] width 155 height 22
click at [1143, 192] on button "查 询" at bounding box center [1140, 199] width 44 height 22
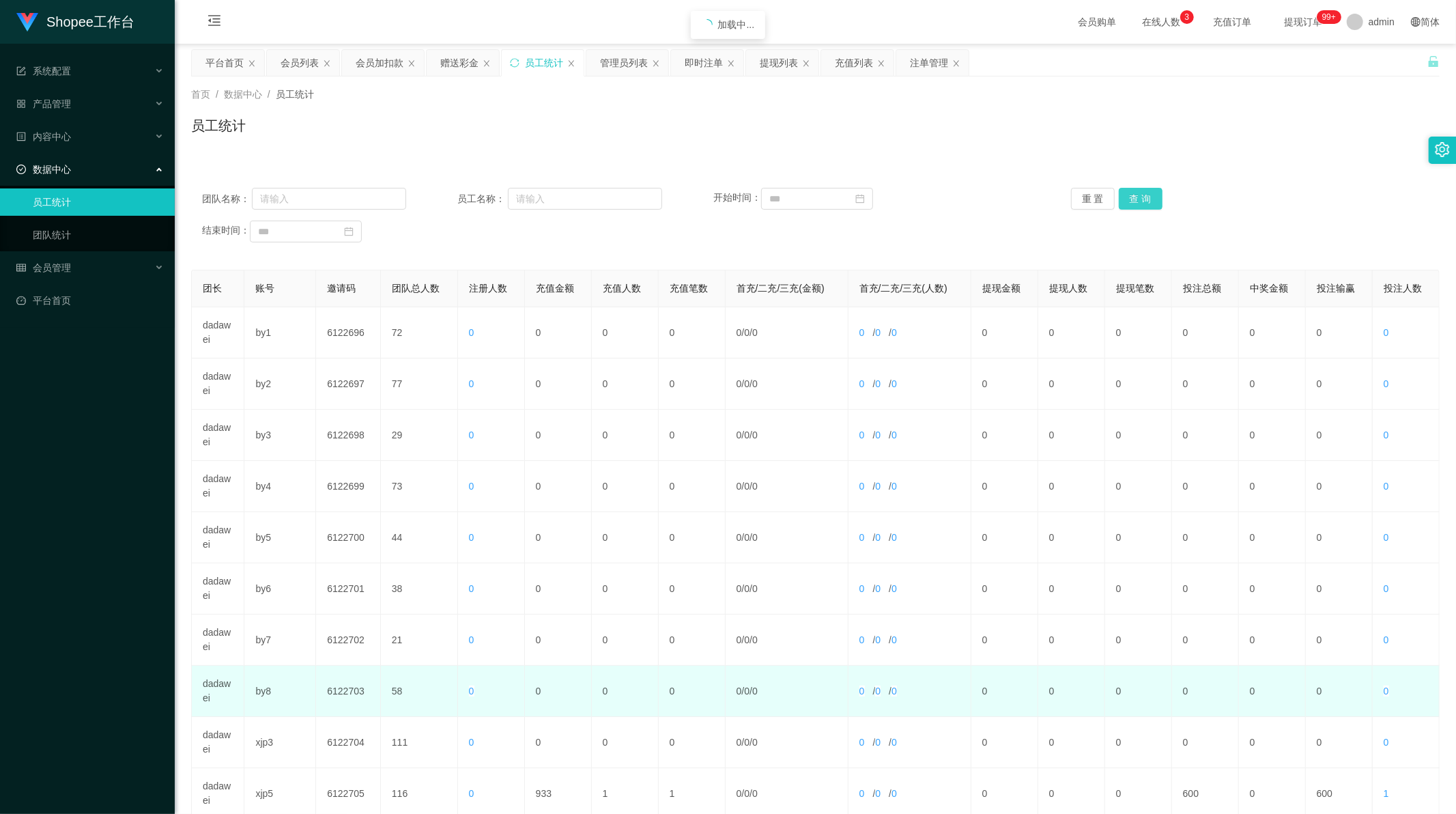
scroll to position [130, 0]
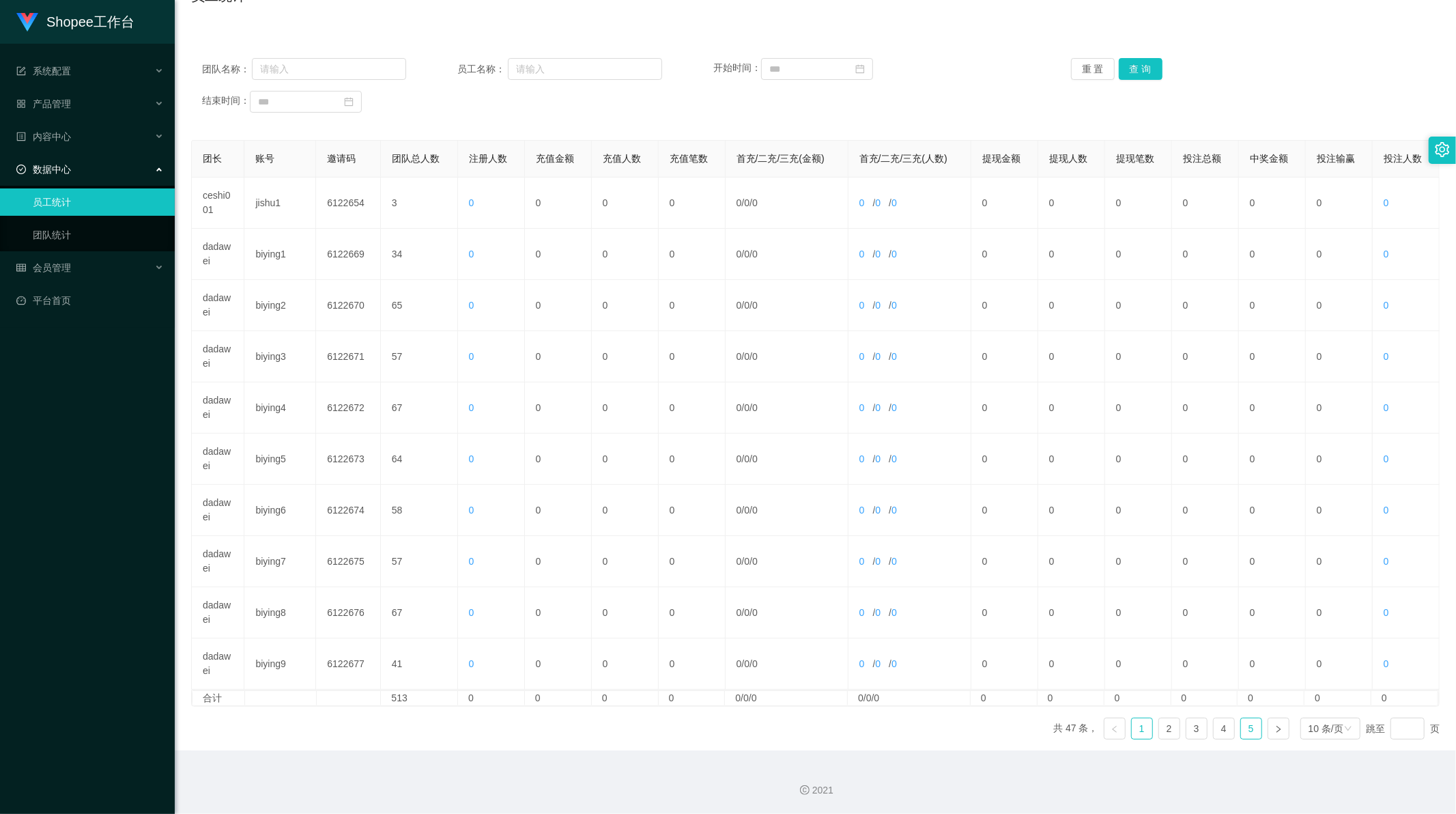
click at [1244, 724] on link "5" at bounding box center [1251, 728] width 20 height 20
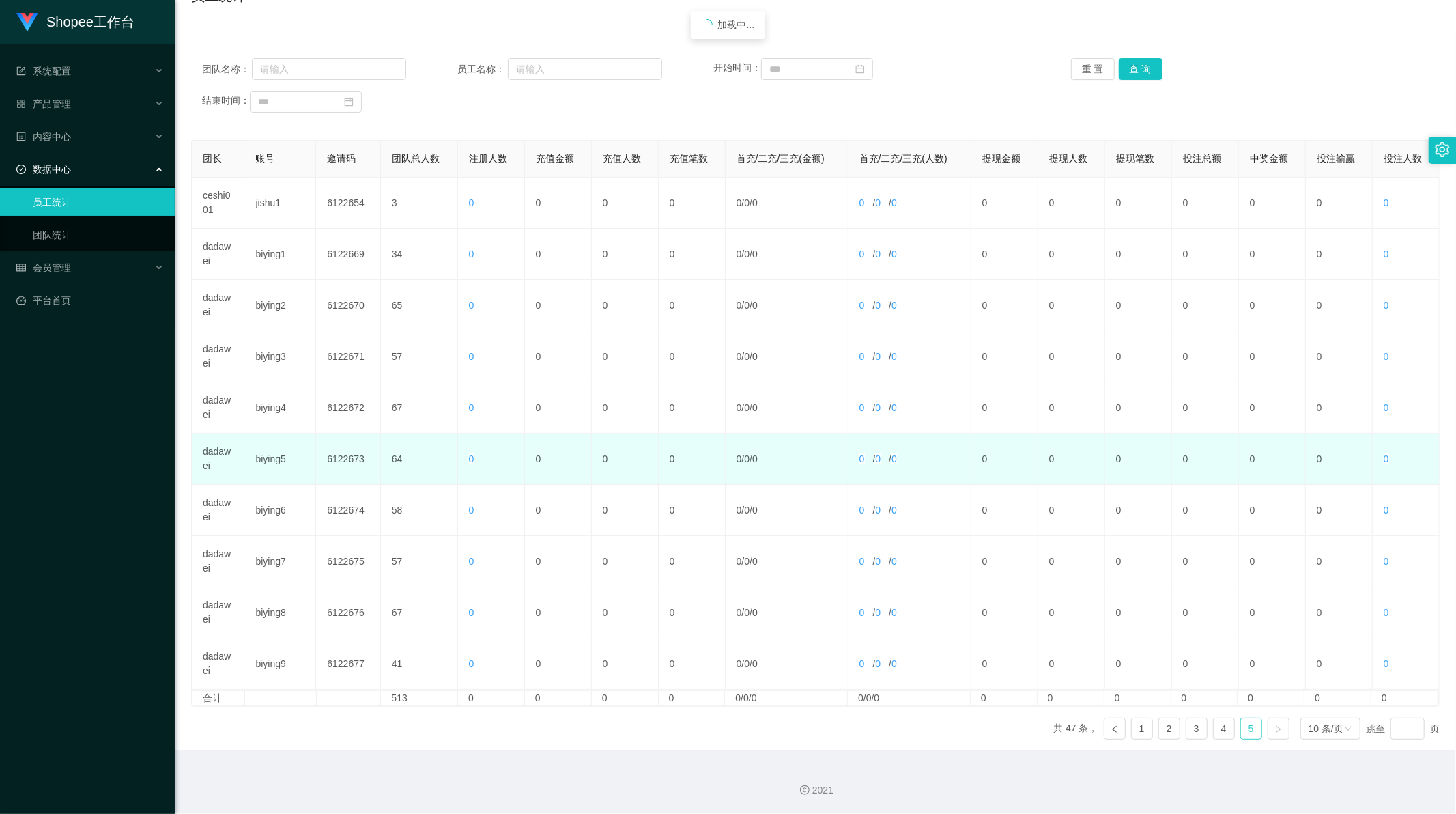
scroll to position [0, 0]
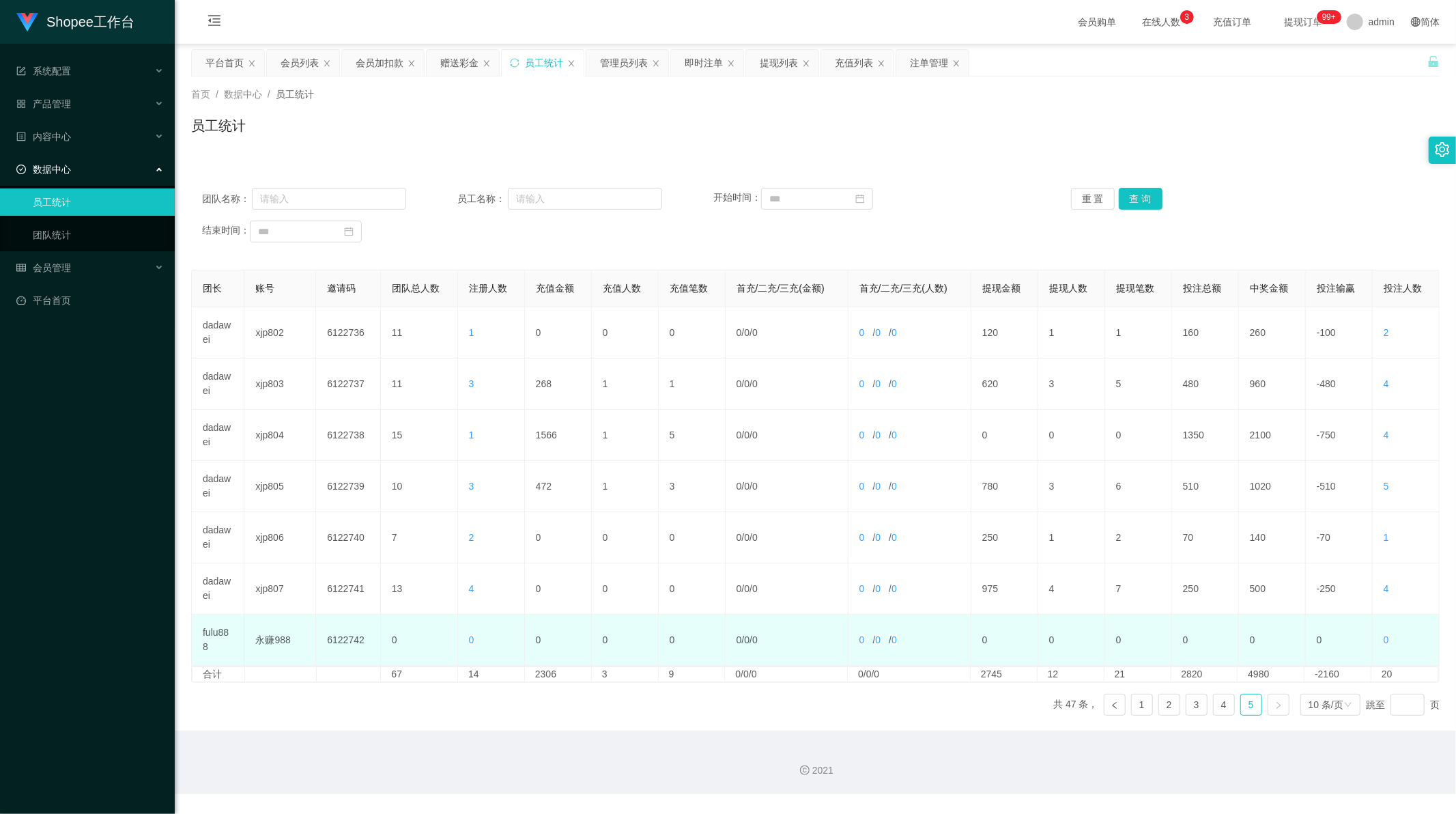
click at [216, 638] on td "fulu888" at bounding box center [217, 640] width 53 height 51
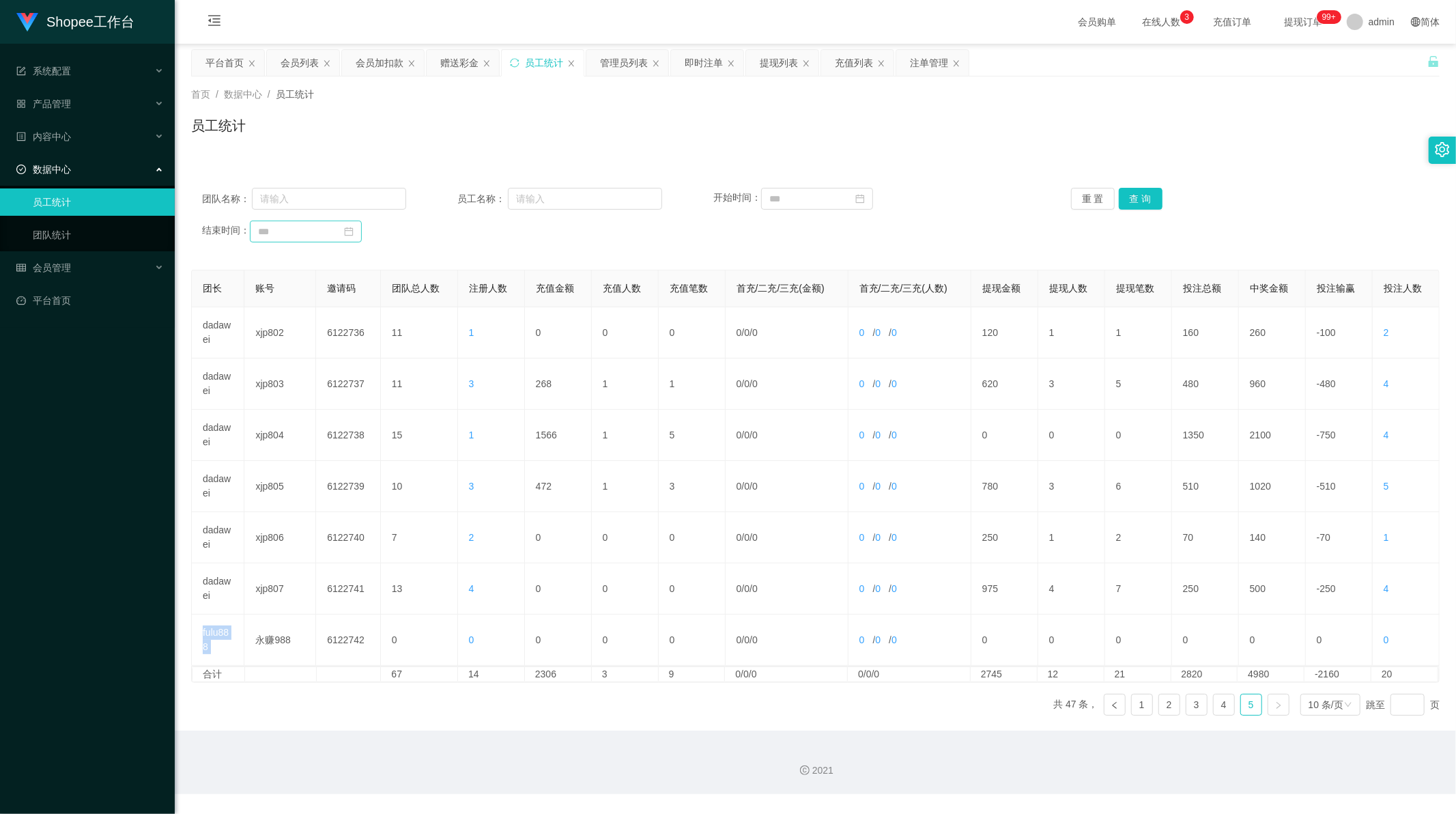
copy td "fulu888"
drag, startPoint x: 314, startPoint y: 206, endPoint x: 425, endPoint y: 196, distance: 111.4
click at [316, 205] on input "text" at bounding box center [329, 199] width 155 height 22
paste input "fulu888"
type input "fulu888"
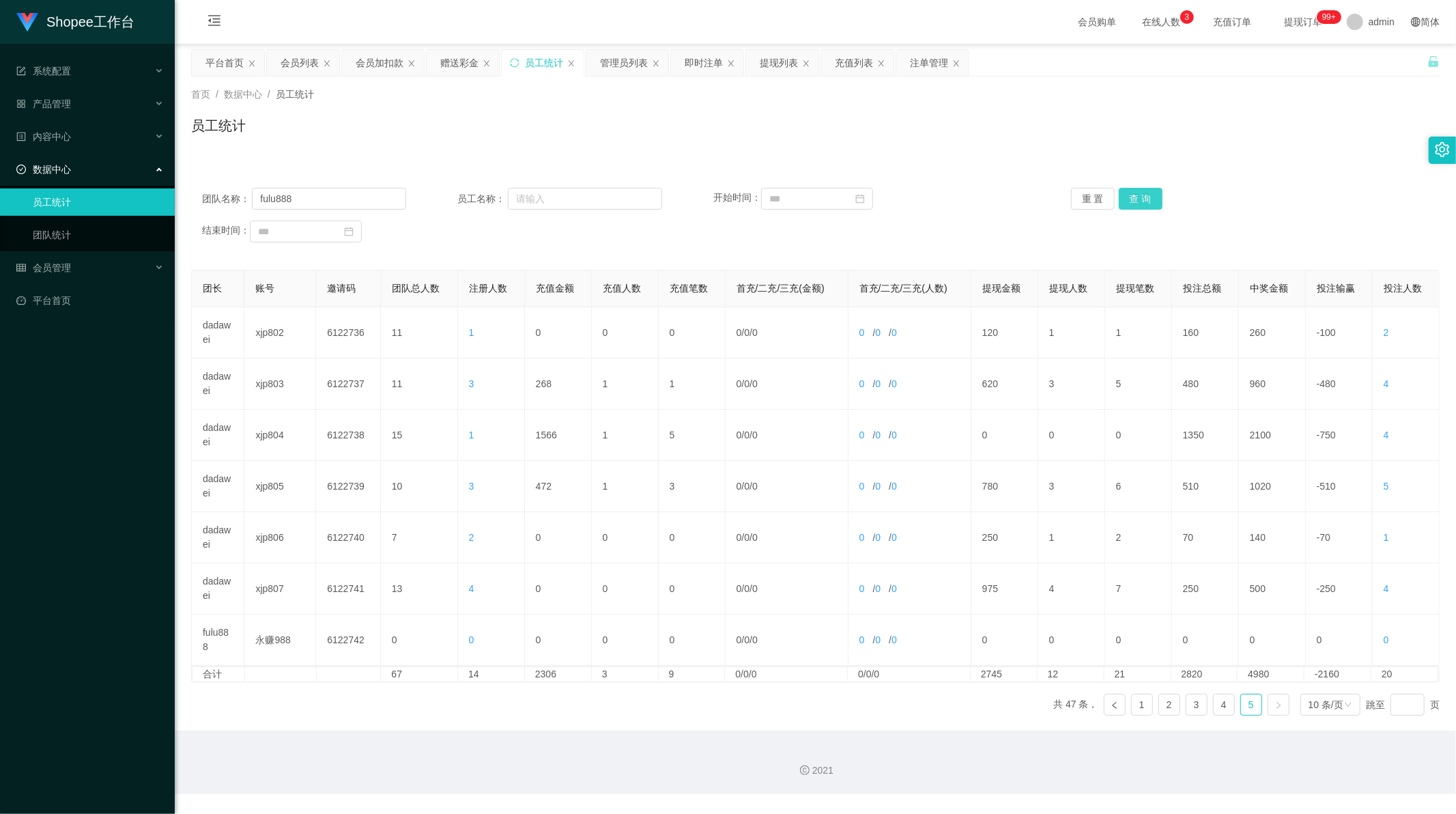
click at [1147, 192] on button "查 询" at bounding box center [1140, 199] width 44 height 22
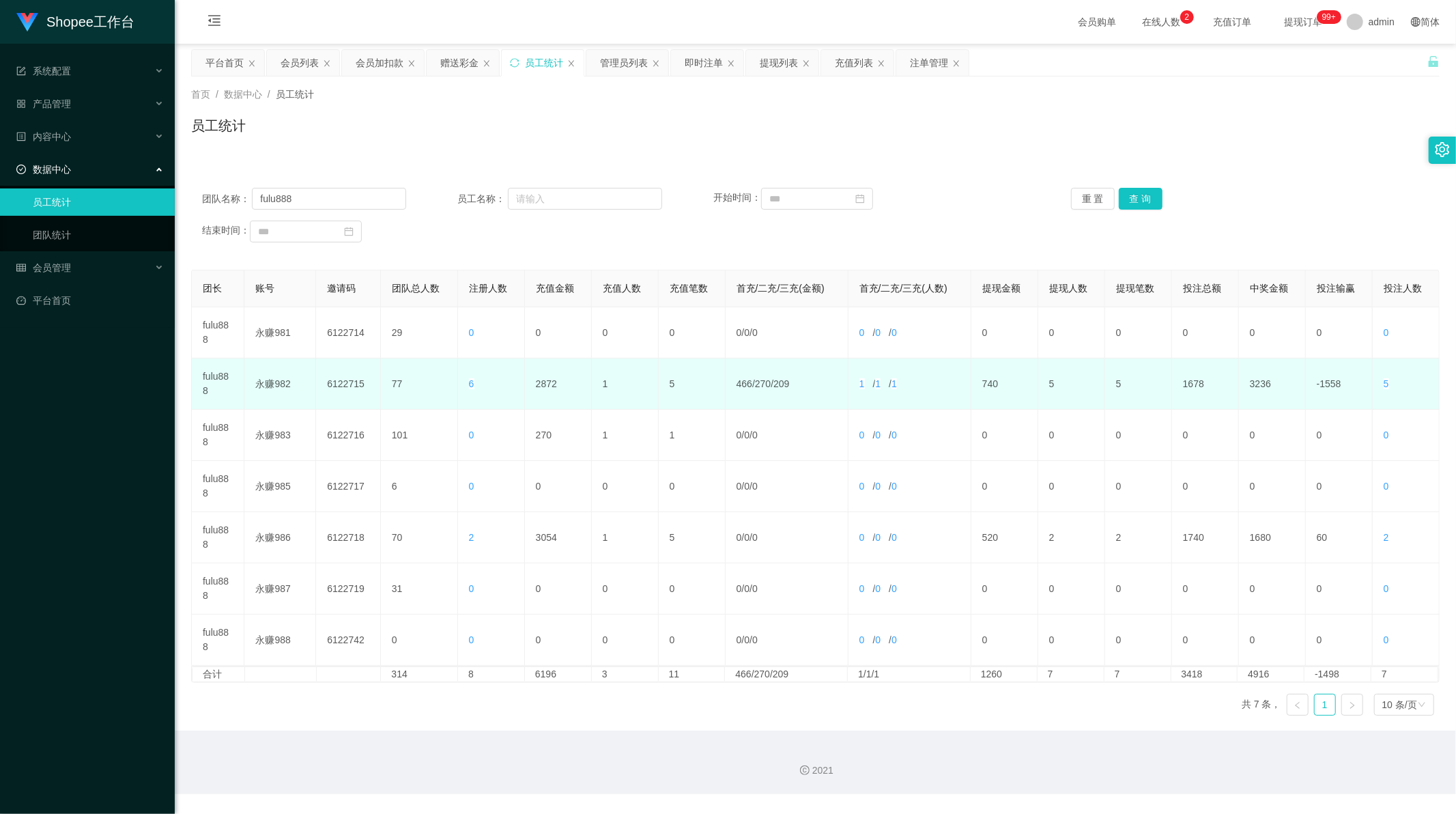
click at [545, 385] on td "2872" at bounding box center [558, 384] width 67 height 51
copy td "2872"
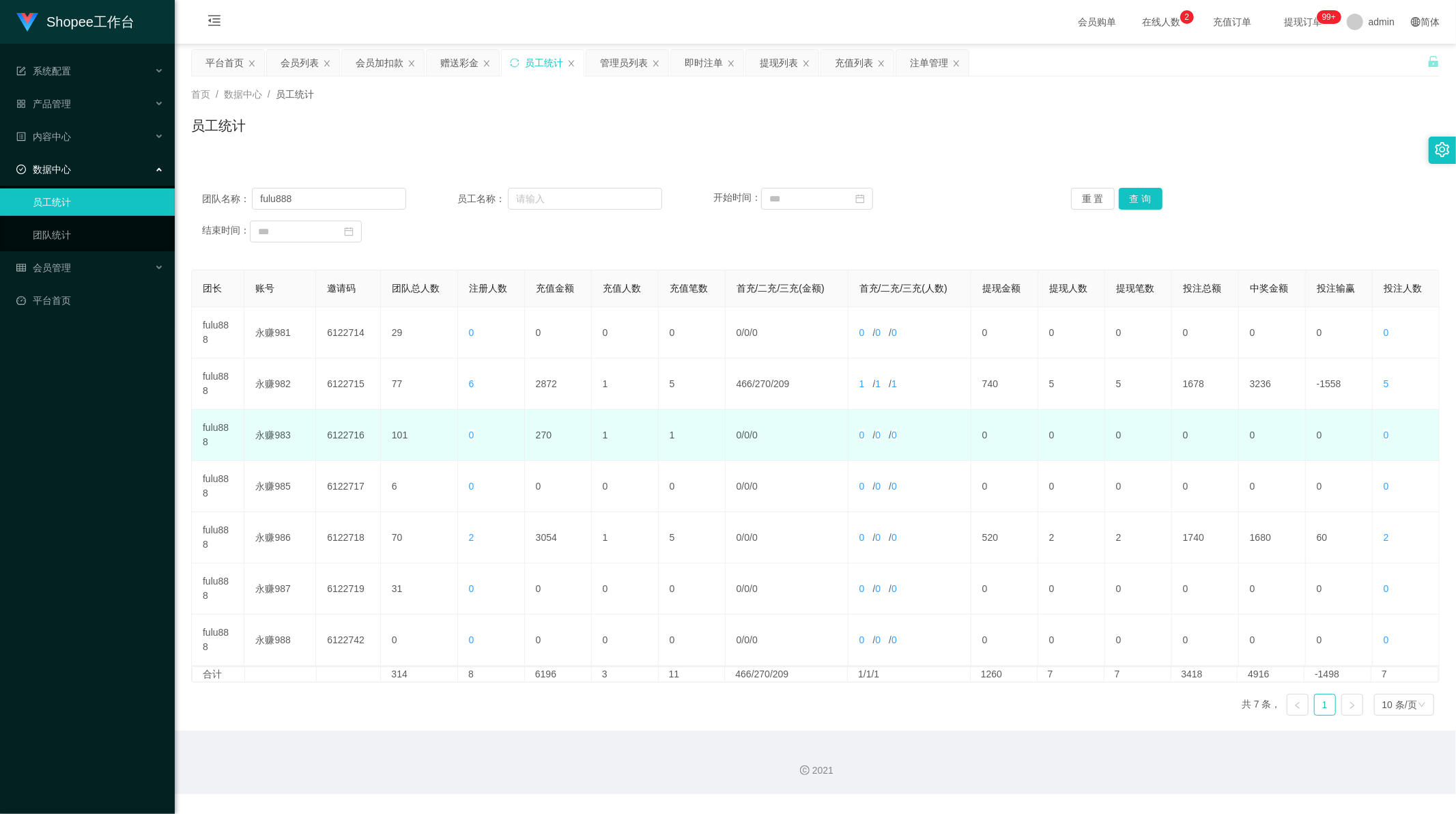
click at [541, 428] on td "270" at bounding box center [558, 435] width 67 height 51
copy td "270"
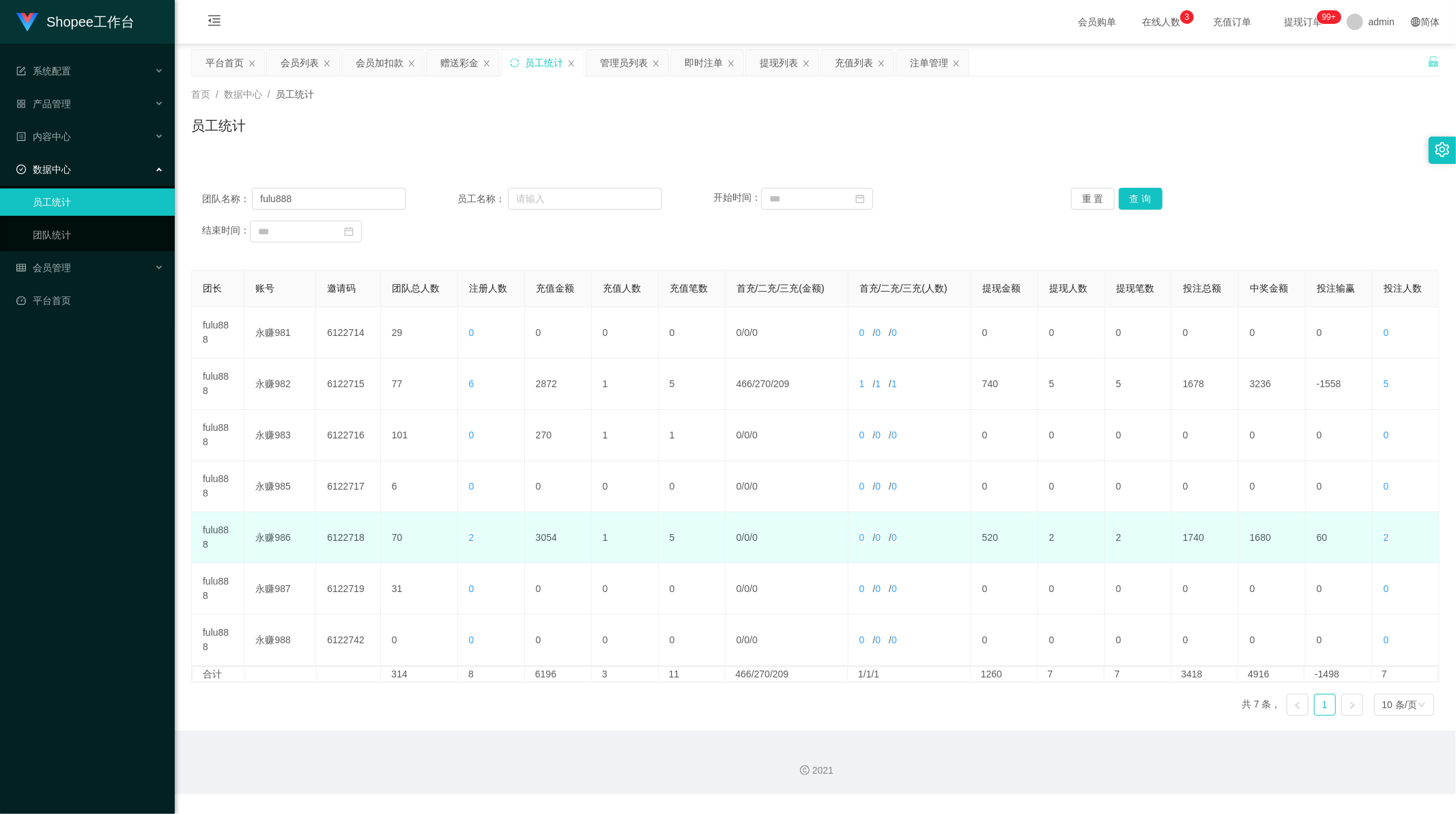
click at [541, 529] on td "3054" at bounding box center [558, 538] width 67 height 51
copy td "3054"
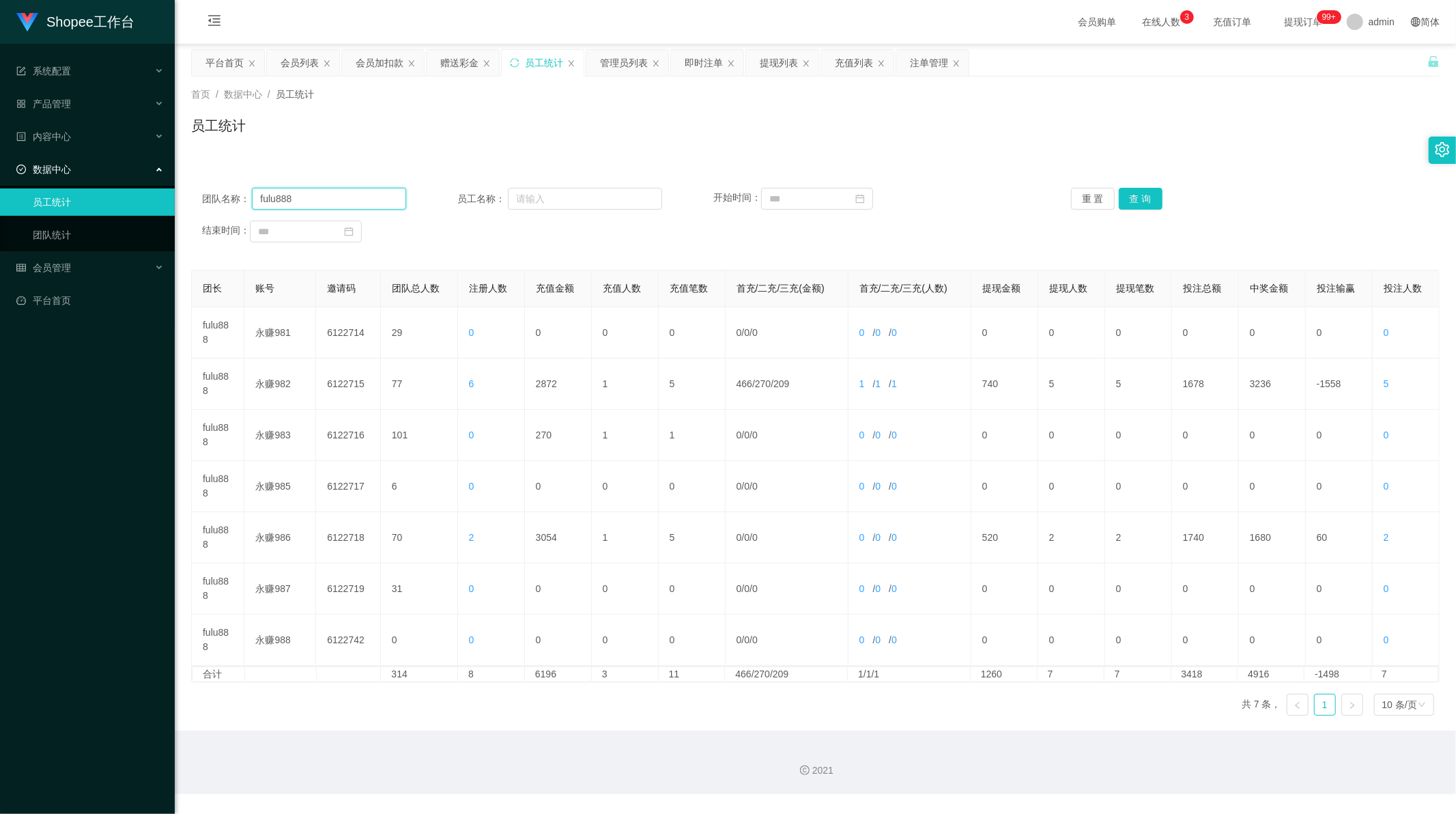
click at [279, 198] on input "fulu888" at bounding box center [329, 199] width 155 height 22
click at [1148, 195] on button "查 询" at bounding box center [1140, 199] width 44 height 22
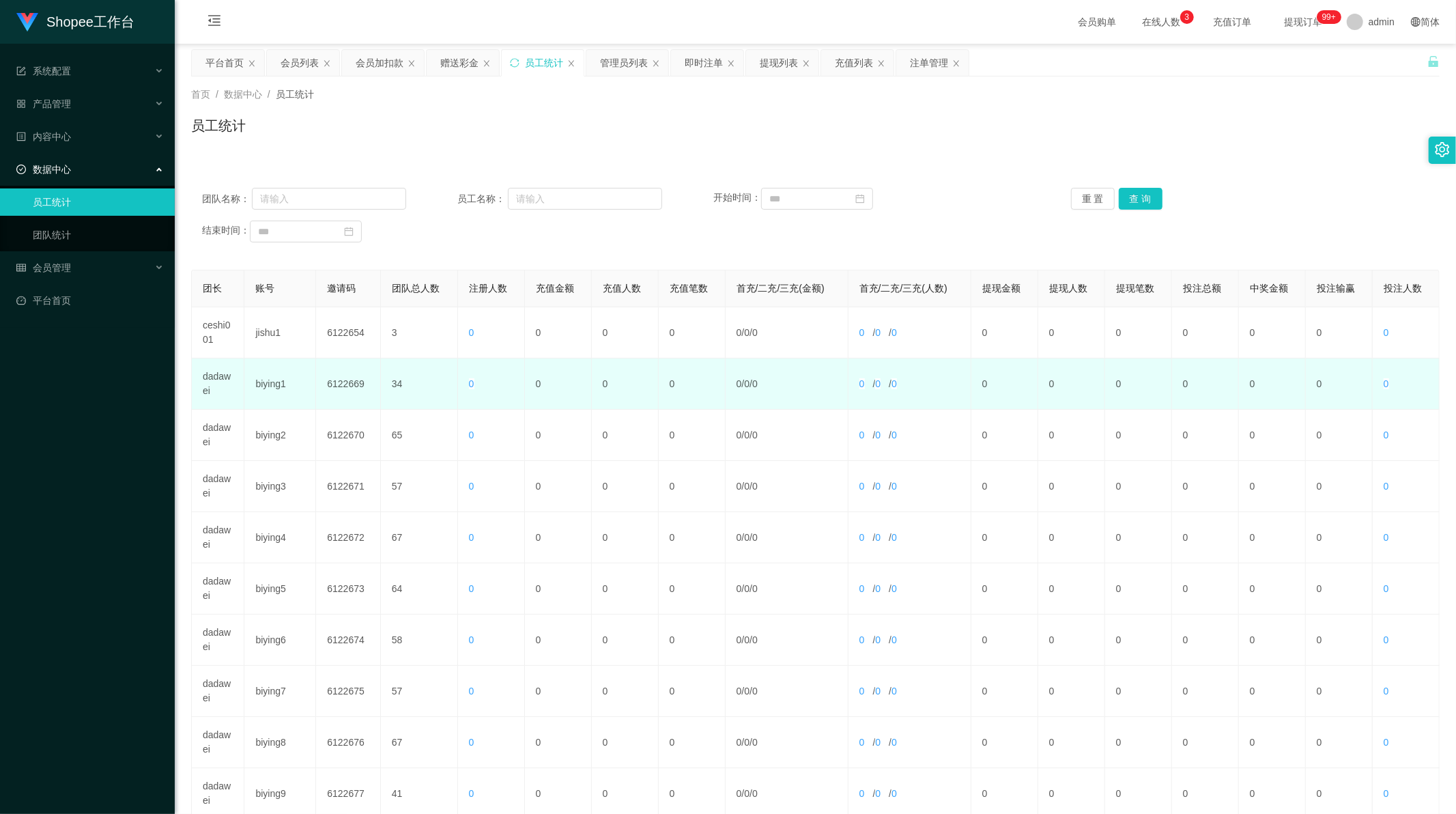
drag, startPoint x: 268, startPoint y: 367, endPoint x: 270, endPoint y: 375, distance: 8.2
click at [270, 372] on td "biying1" at bounding box center [280, 384] width 71 height 51
click at [272, 381] on td "biying1" at bounding box center [280, 384] width 71 height 51
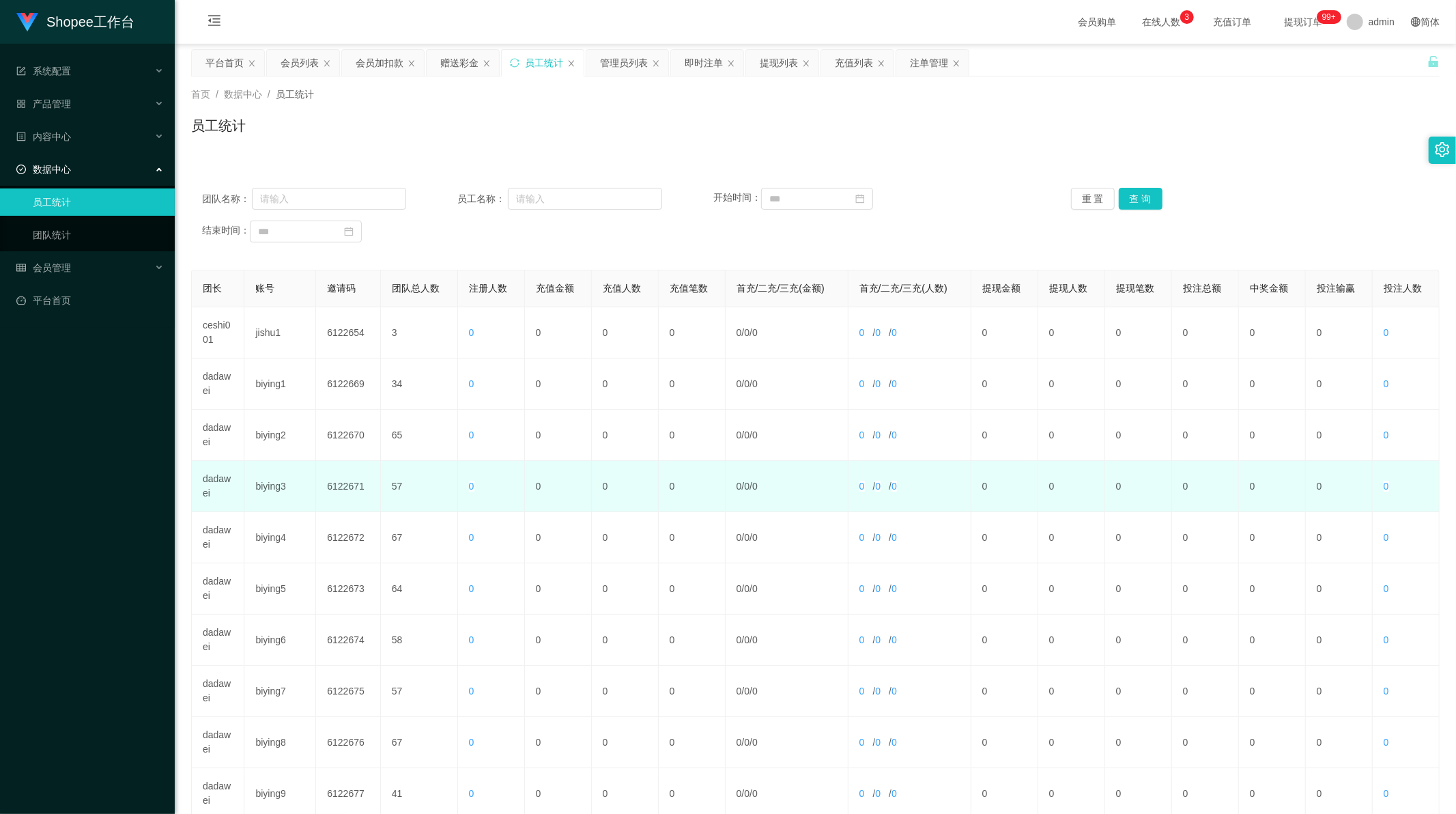
click at [509, 462] on td "0" at bounding box center [491, 486] width 67 height 51
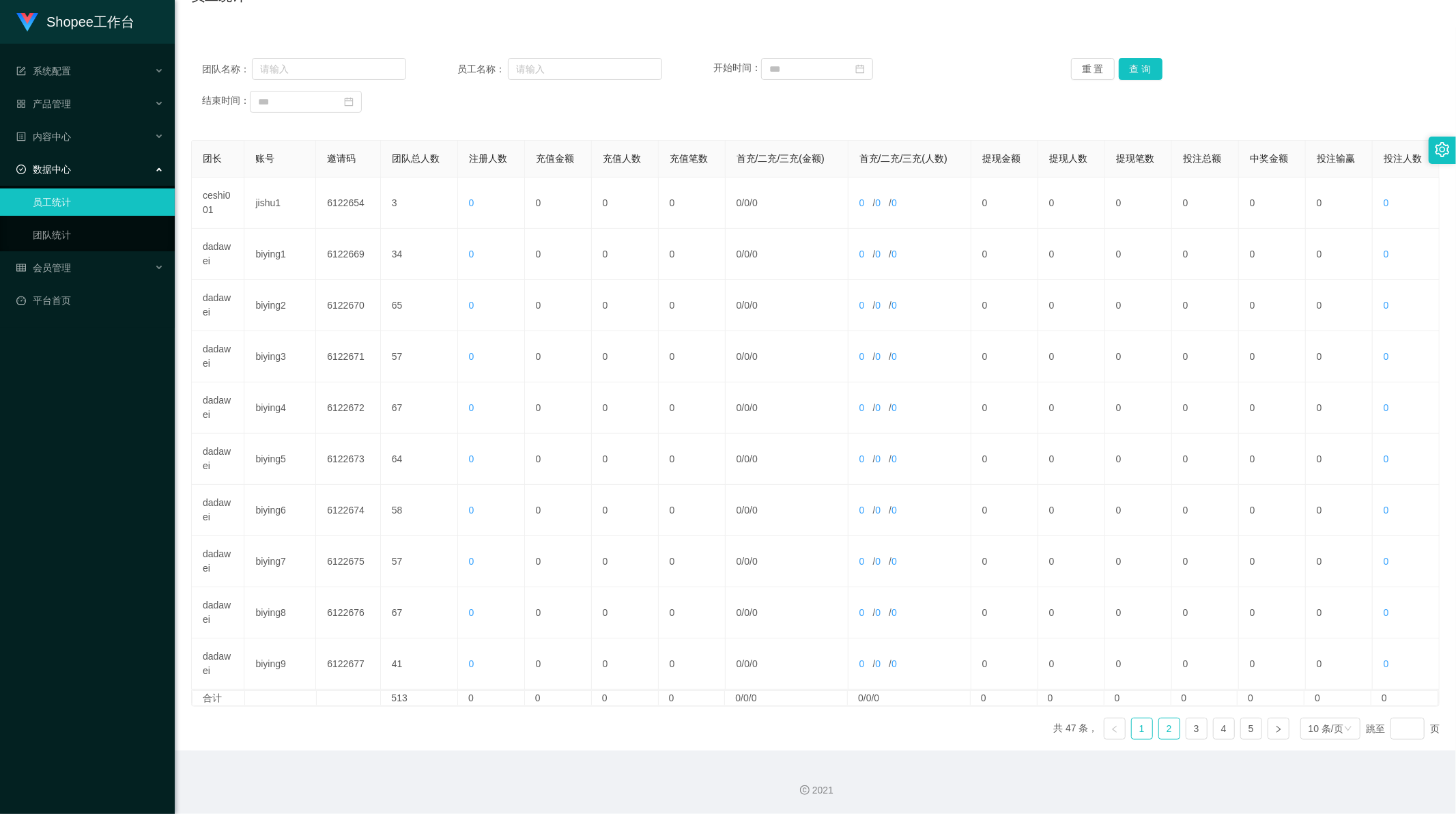
click at [1159, 729] on link "2" at bounding box center [1169, 728] width 20 height 20
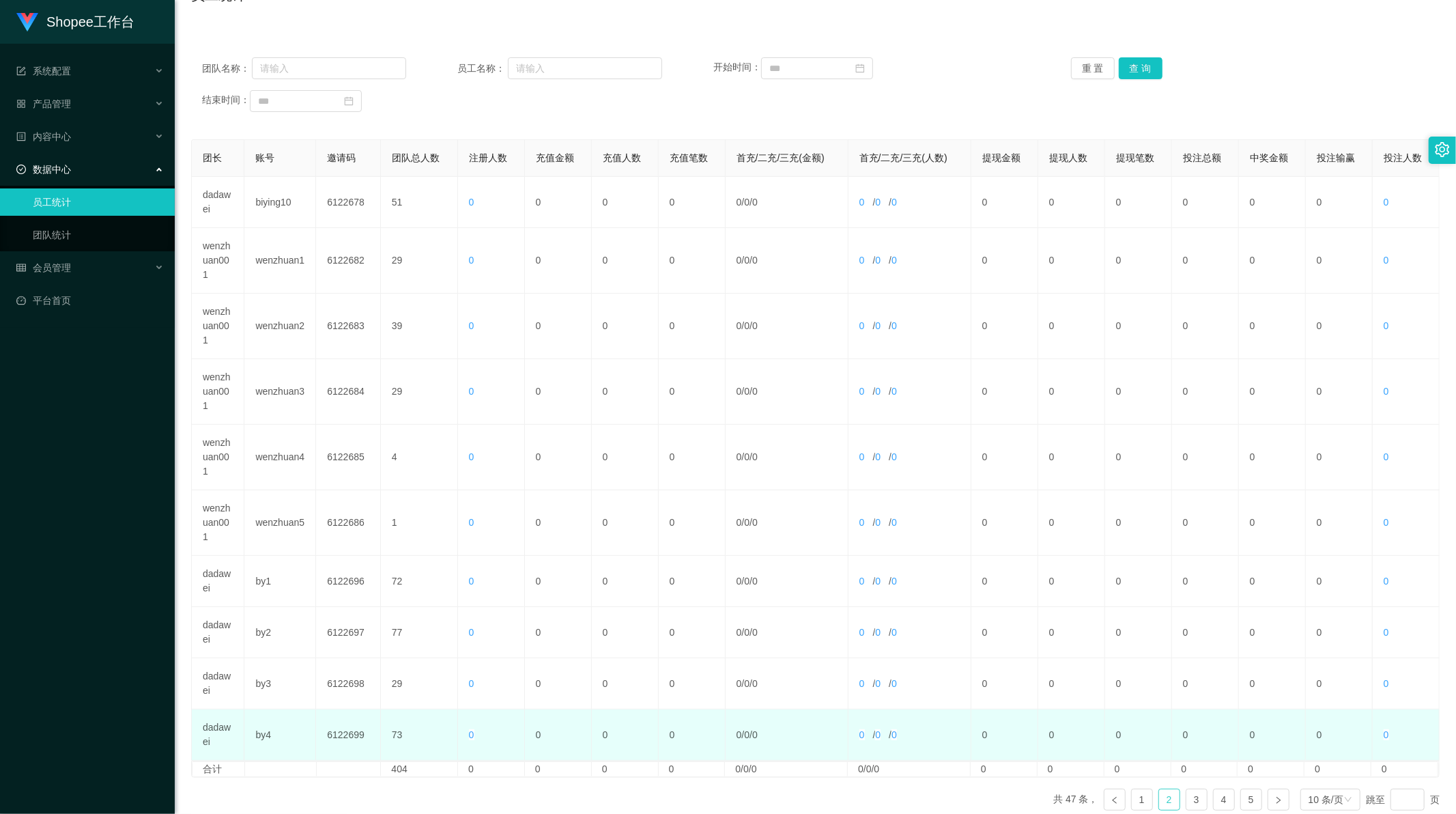
scroll to position [202, 0]
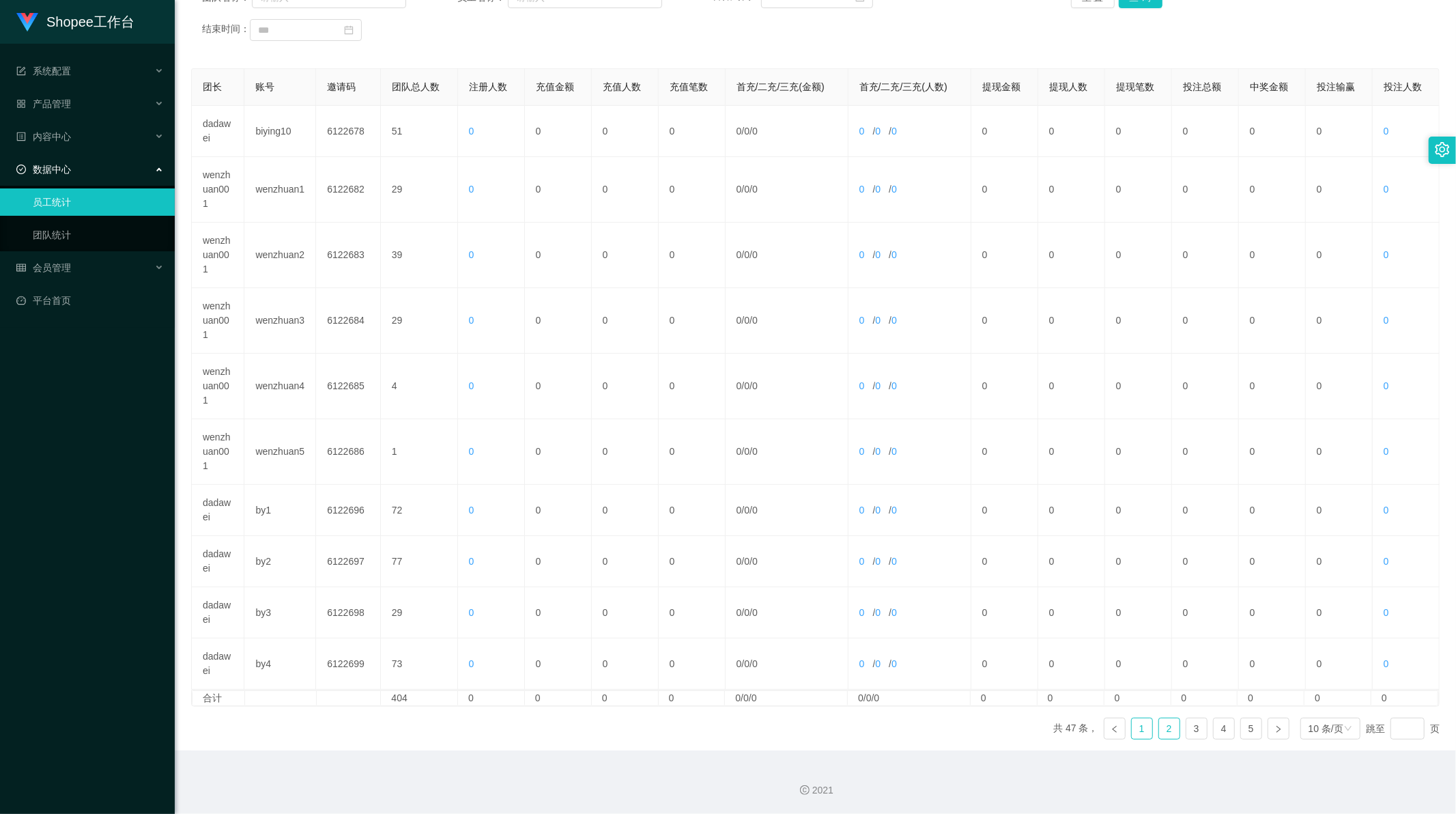
click at [1132, 727] on link "1" at bounding box center [1142, 728] width 20 height 20
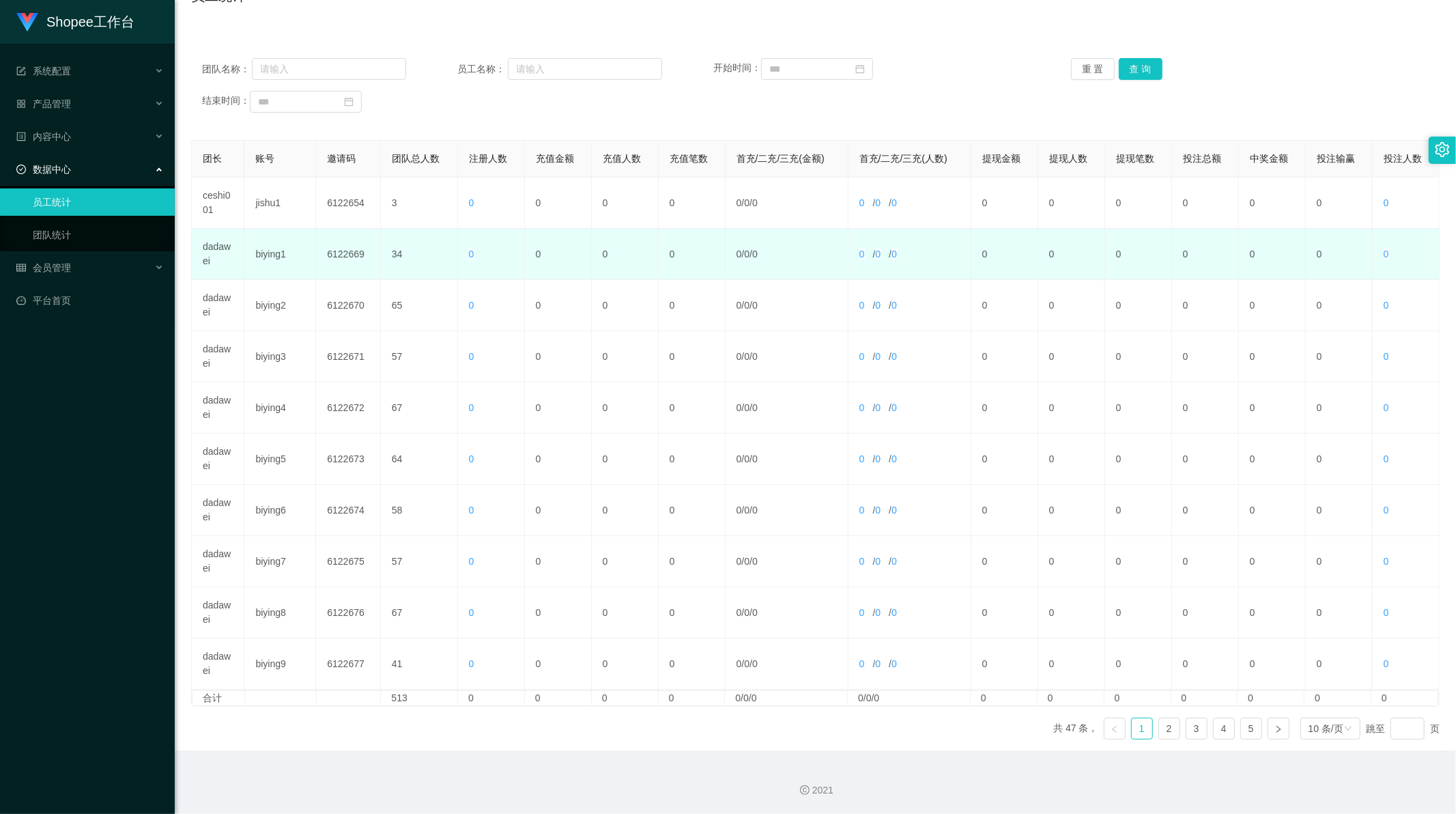
click at [272, 254] on td "biying1" at bounding box center [280, 254] width 71 height 51
copy td "biying1"
click at [345, 253] on td "6122669" at bounding box center [348, 254] width 65 height 51
